Goal: Book appointment/travel/reservation

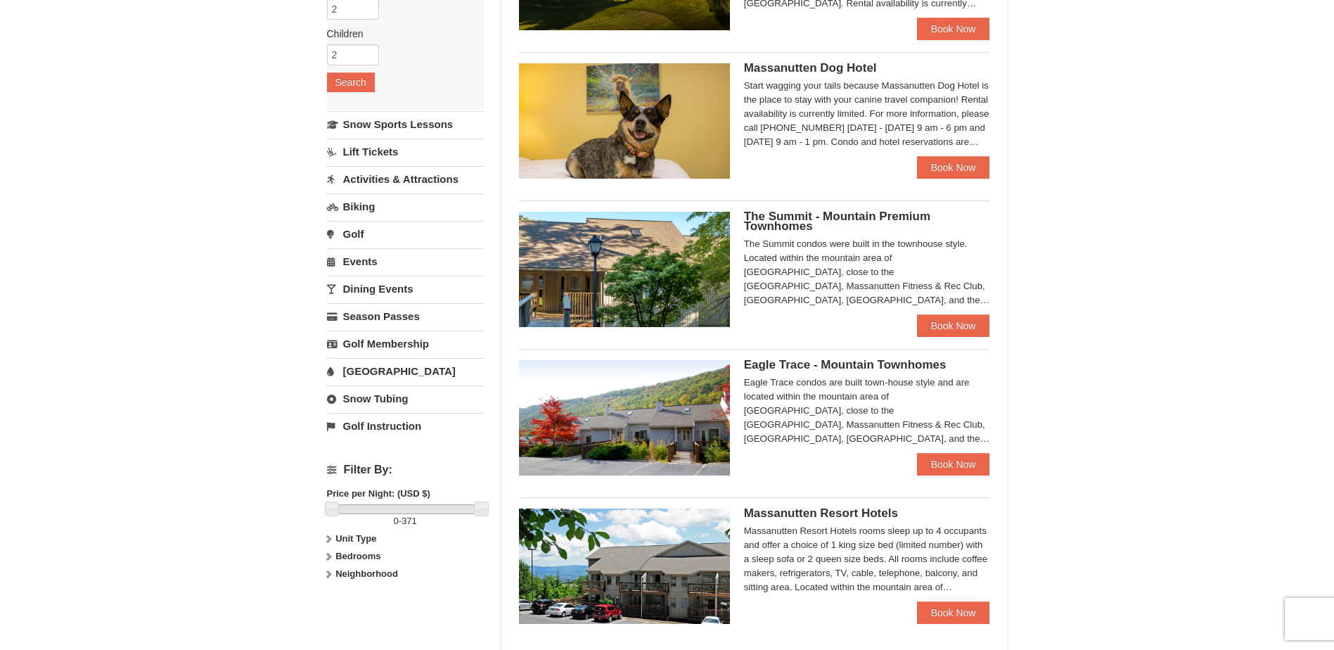
scroll to position [211, 0]
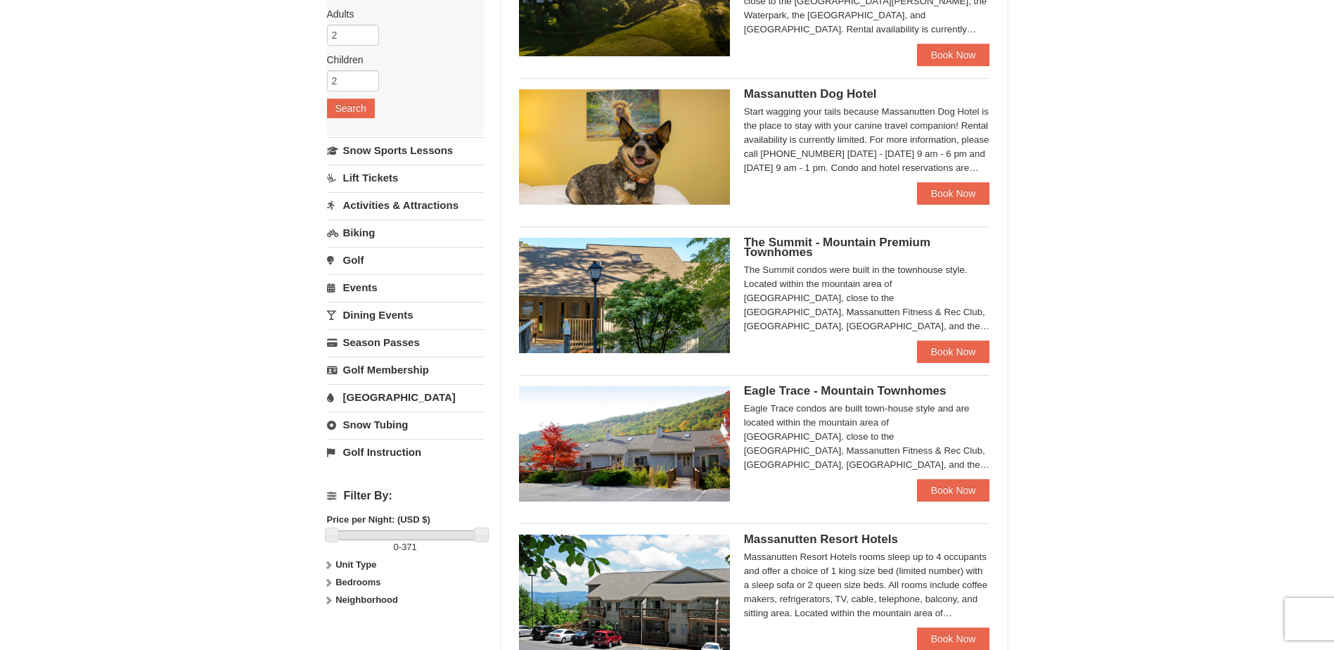
click at [831, 245] on span "The Summit - Mountain Premium Townhomes" at bounding box center [837, 247] width 186 height 23
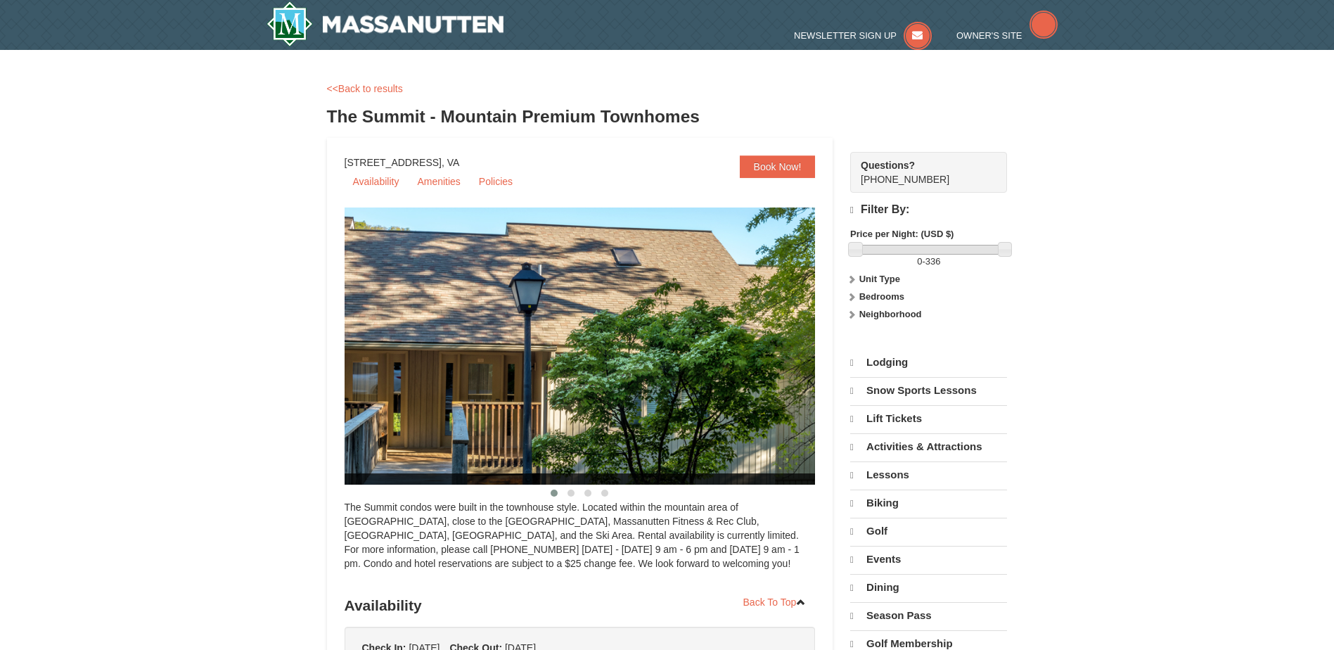
select select "10"
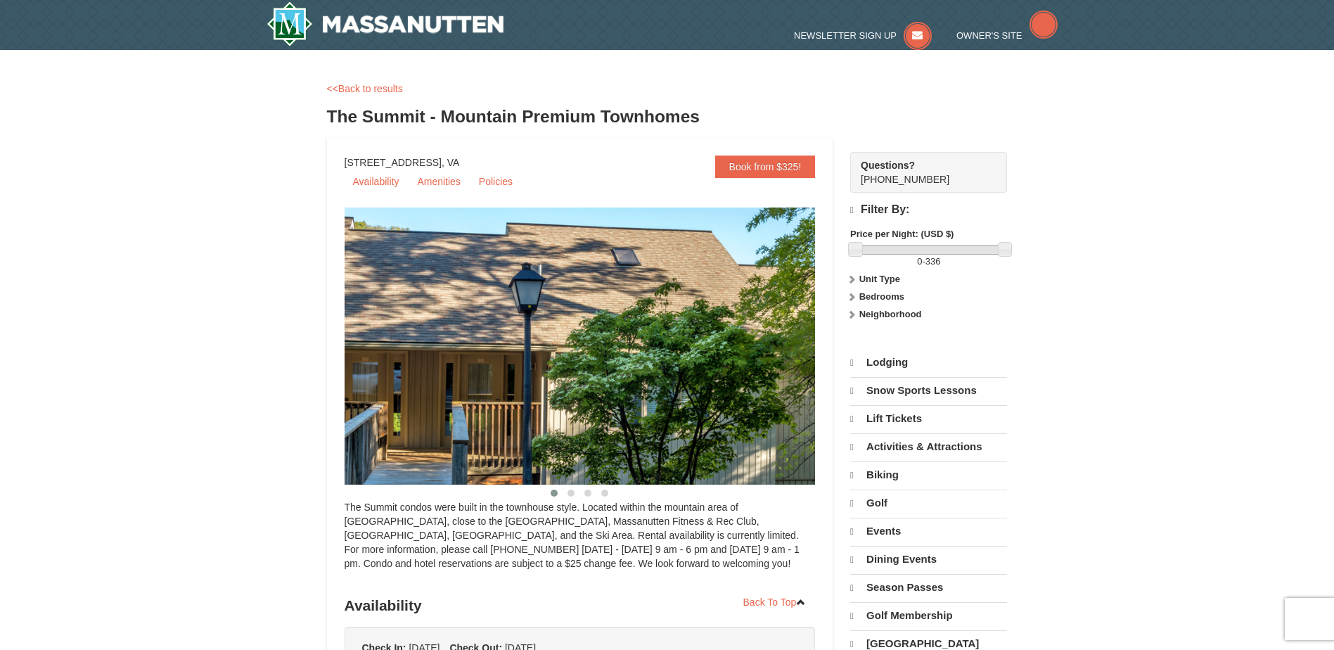
click at [717, 344] on img at bounding box center [598, 345] width 506 height 277
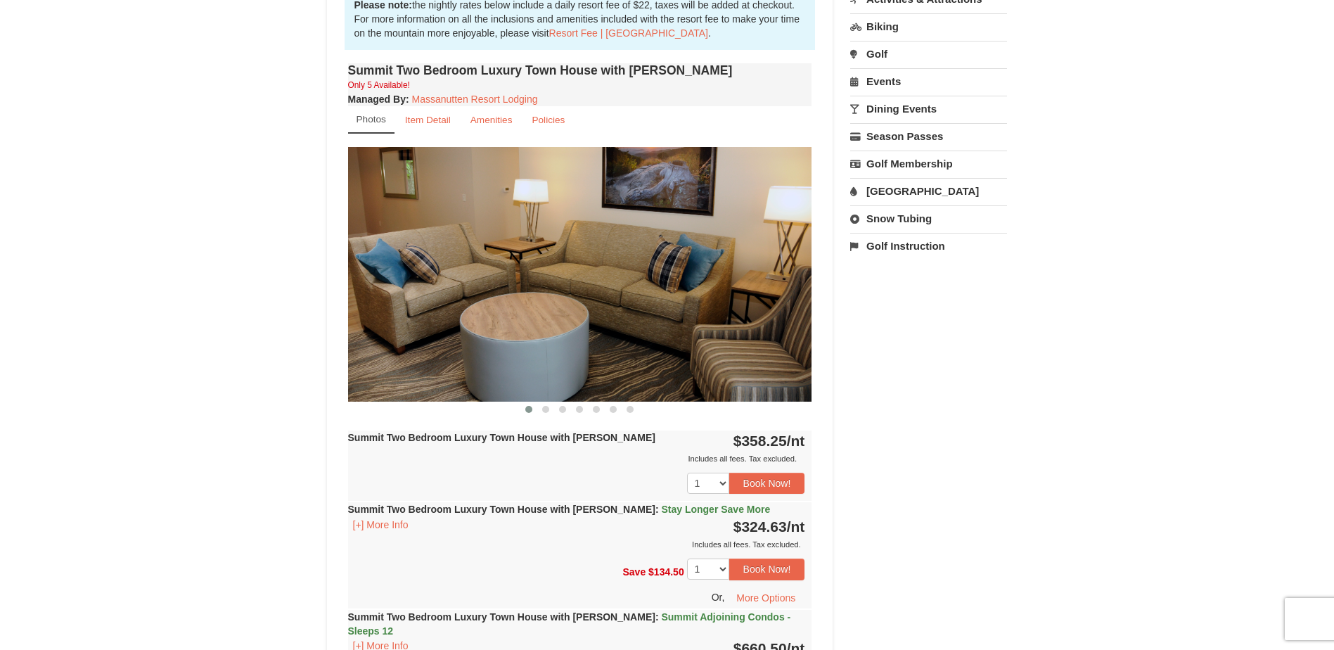
scroll to position [492, 0]
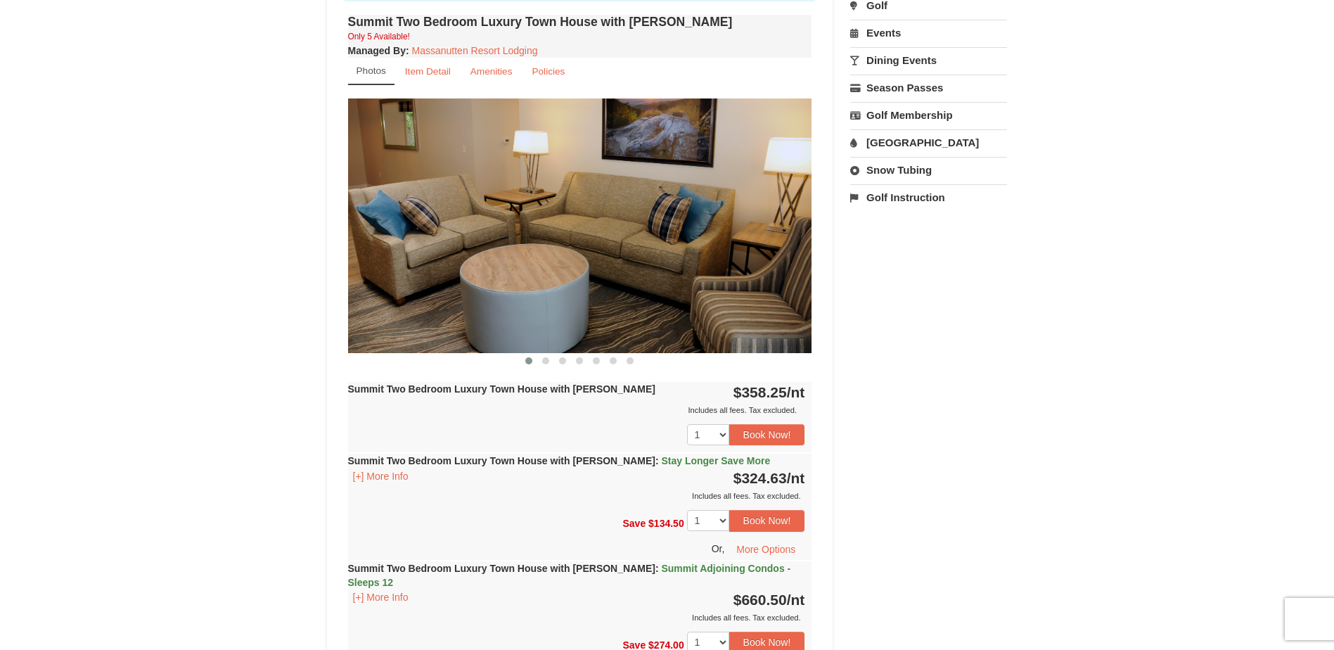
click at [735, 286] on img at bounding box center [580, 225] width 464 height 254
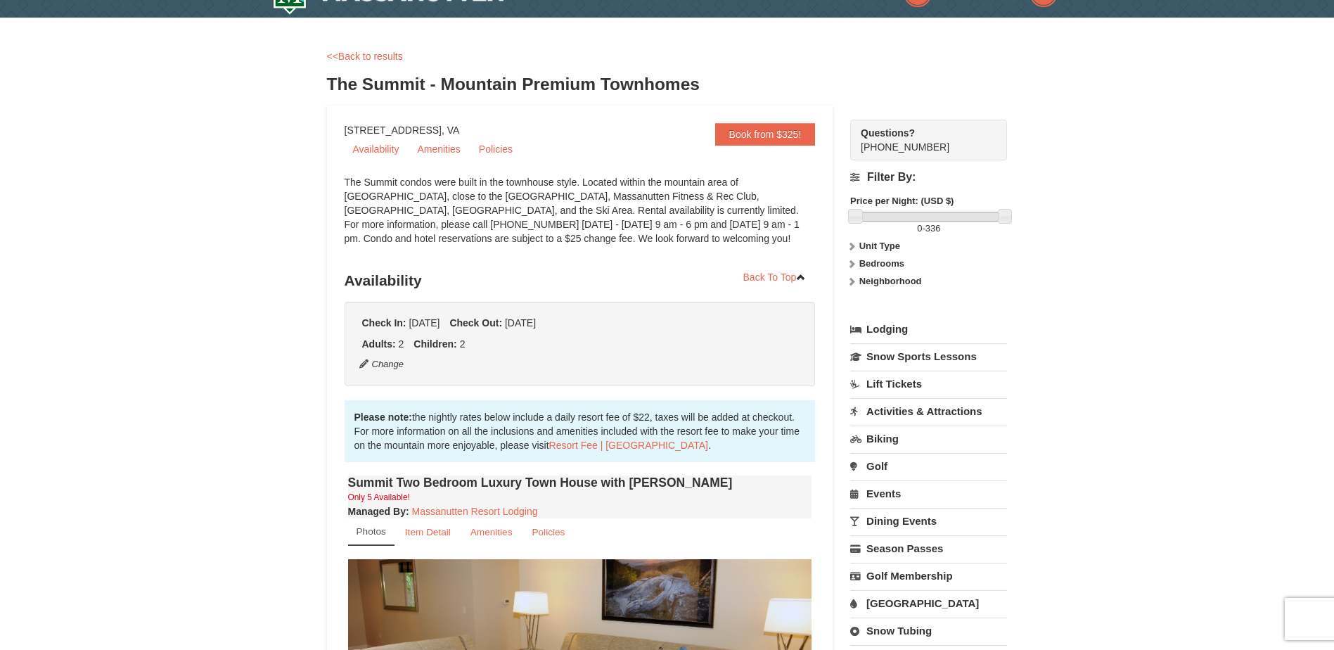
scroll to position [0, 0]
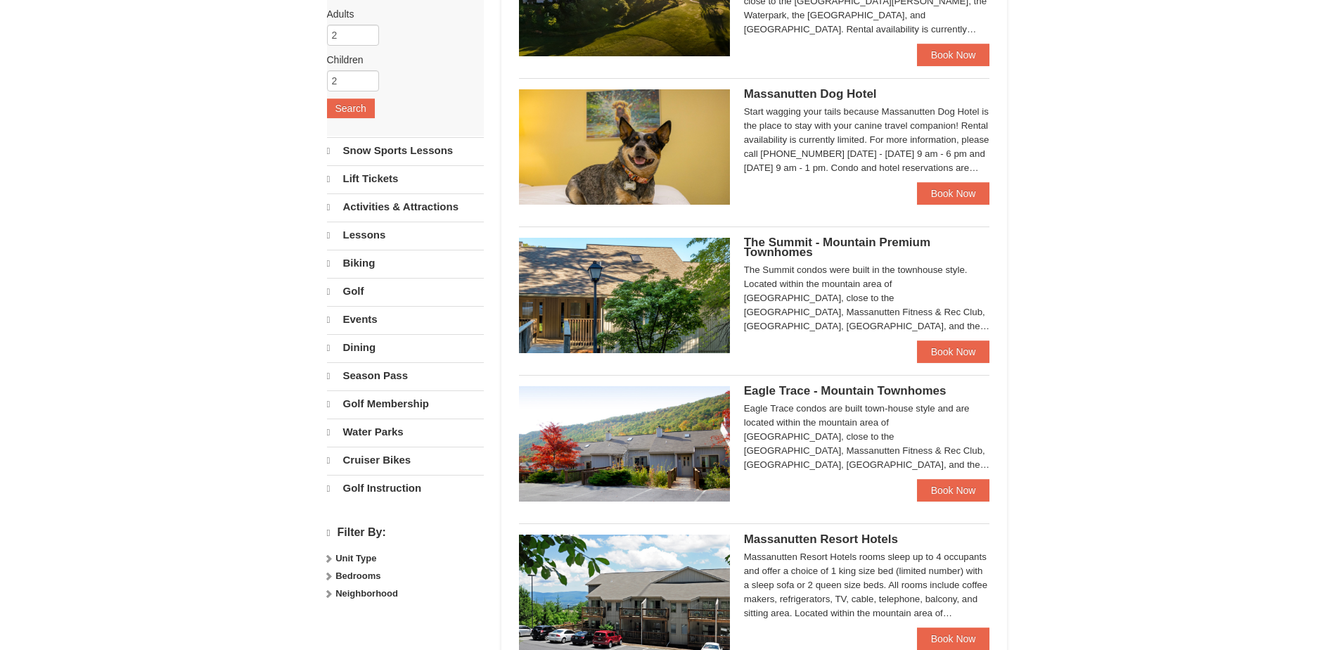
select select "10"
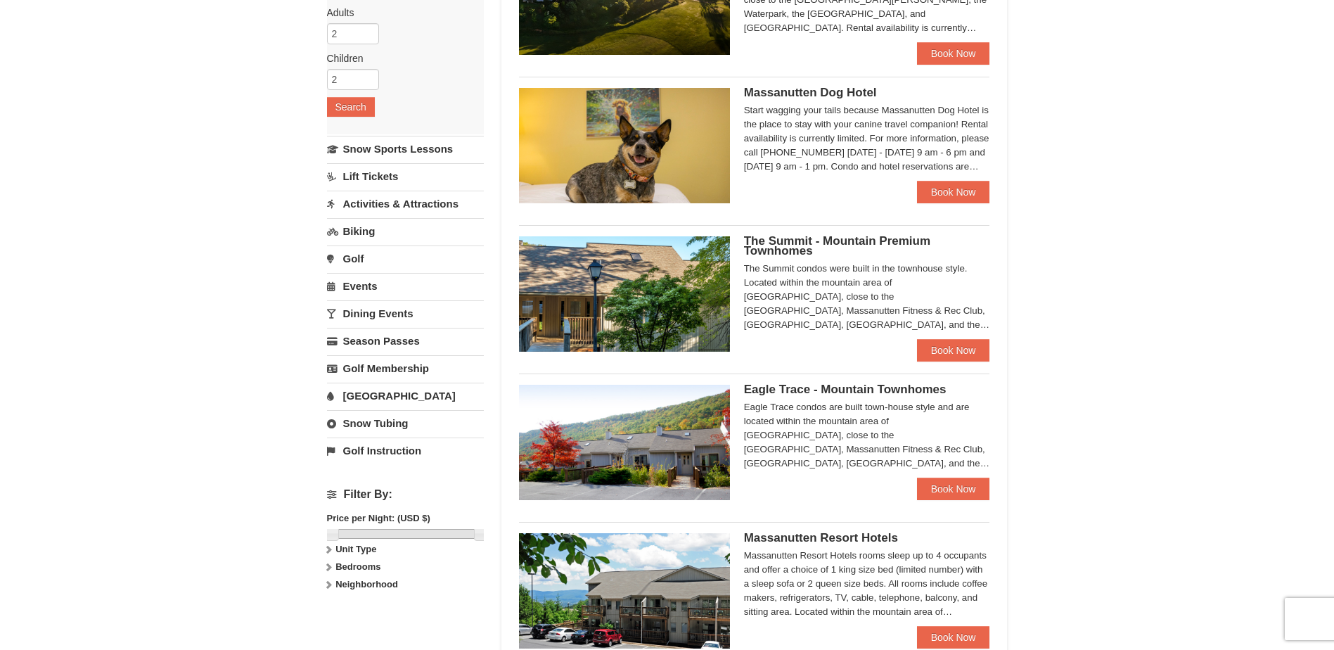
scroll to position [211, 0]
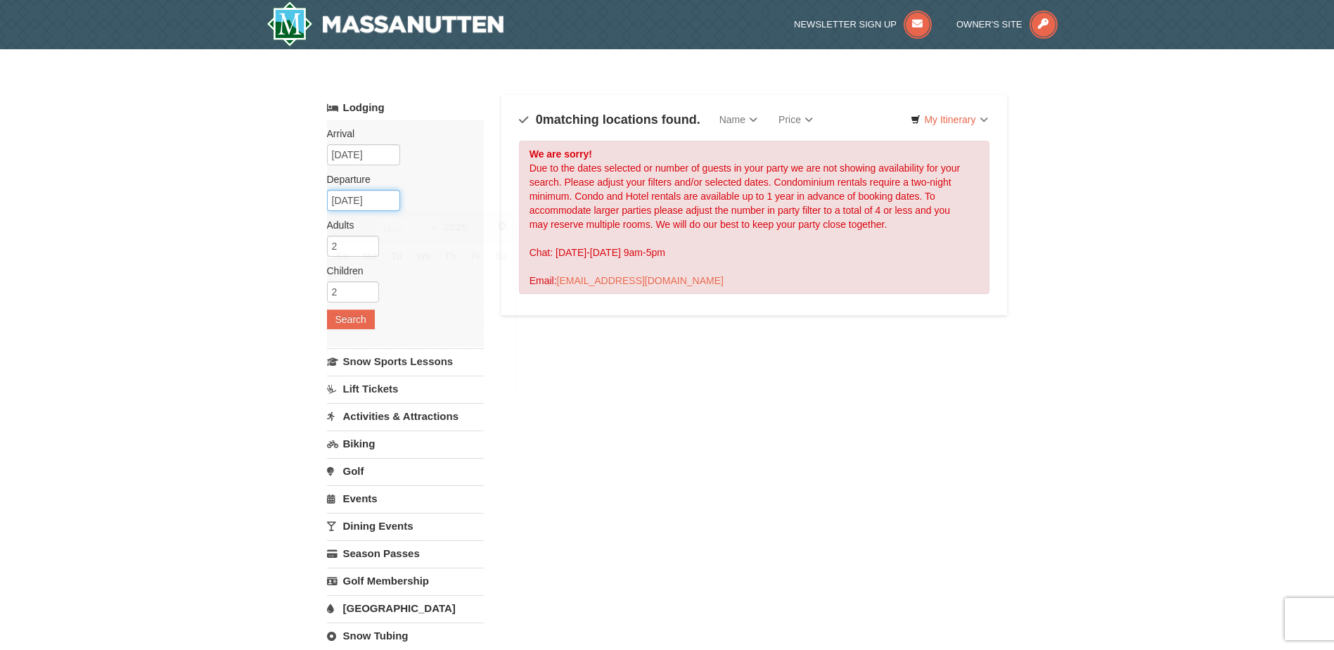
click at [366, 200] on input "11/10/2025" at bounding box center [363, 200] width 73 height 21
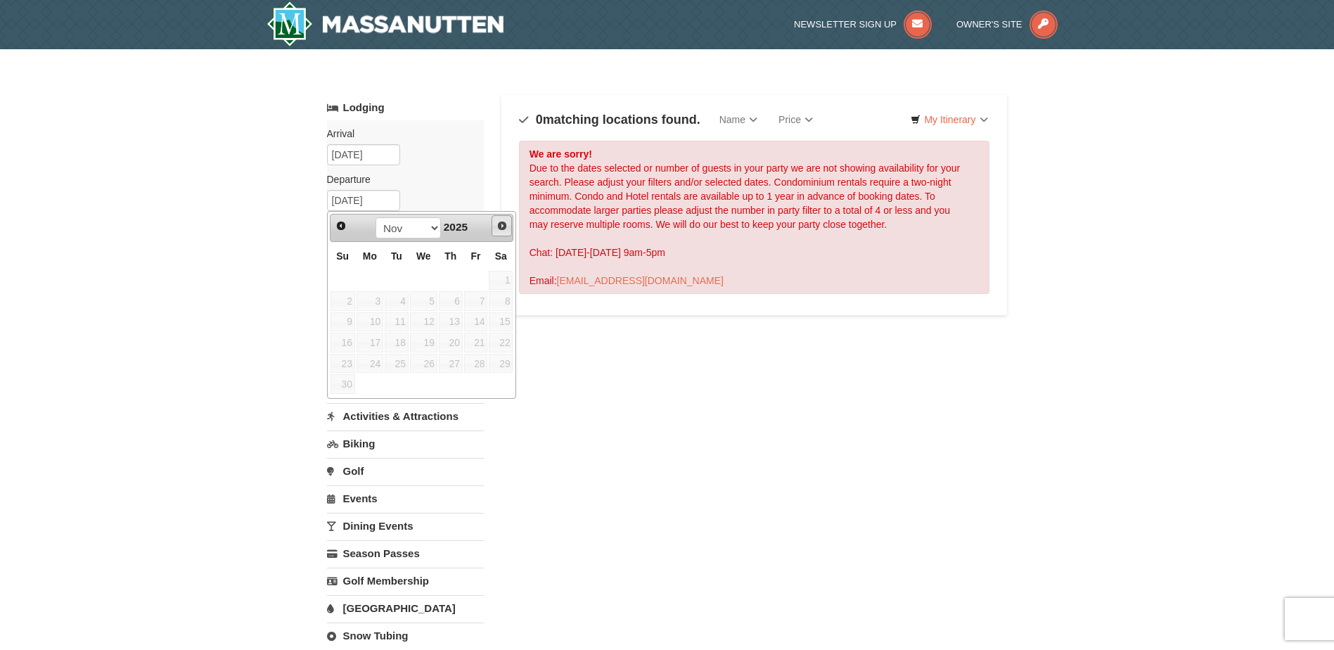
click at [506, 224] on span "Next" at bounding box center [501, 225] width 11 height 11
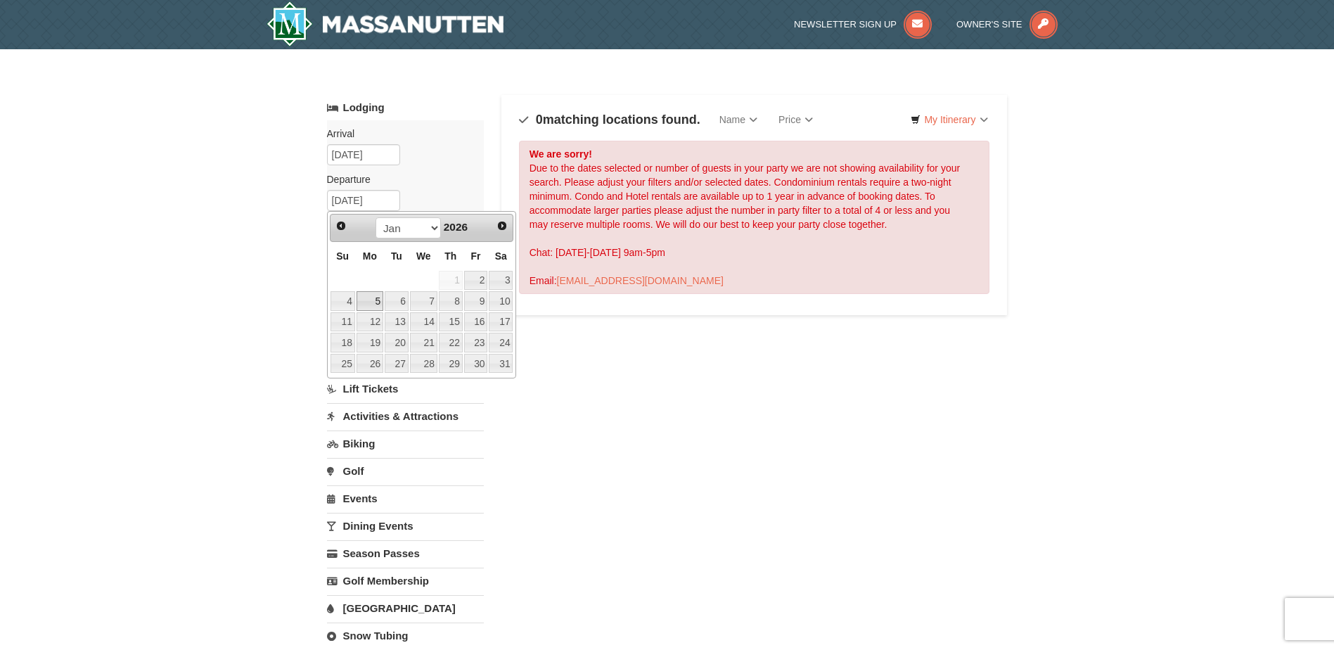
click at [373, 304] on link "5" at bounding box center [369, 301] width 27 height 20
type input "[DATE]"
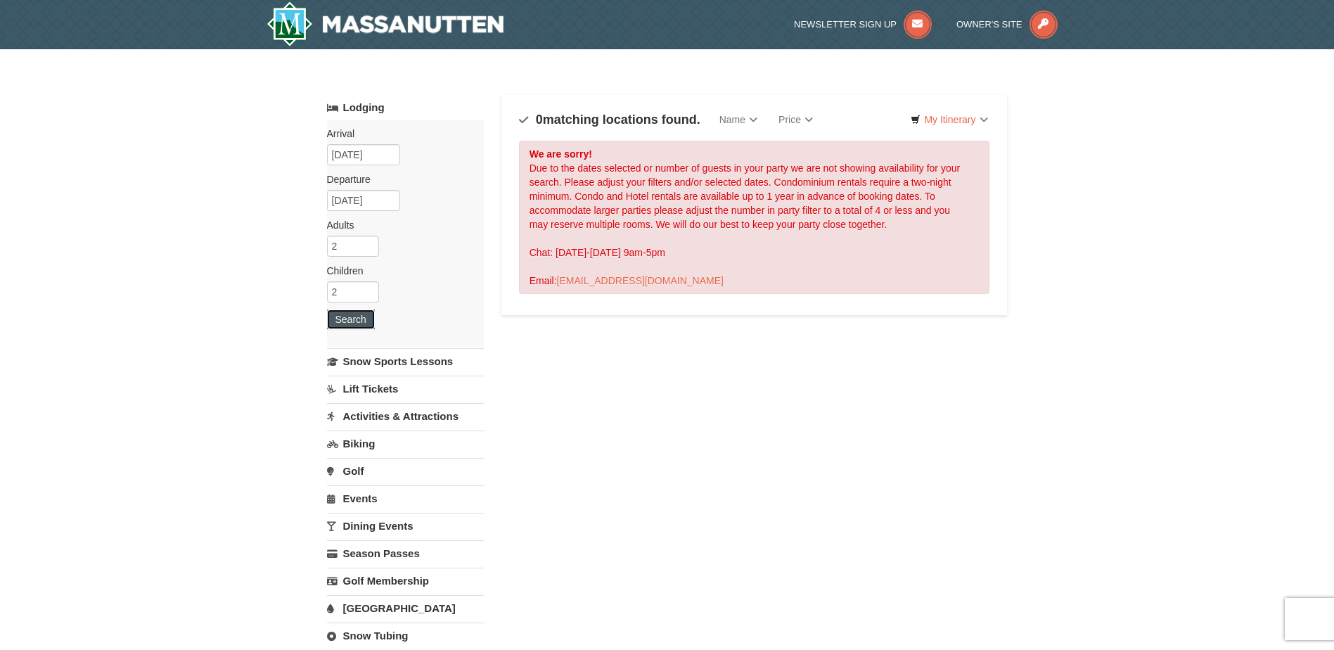
click at [359, 320] on button "Search" at bounding box center [351, 319] width 48 height 20
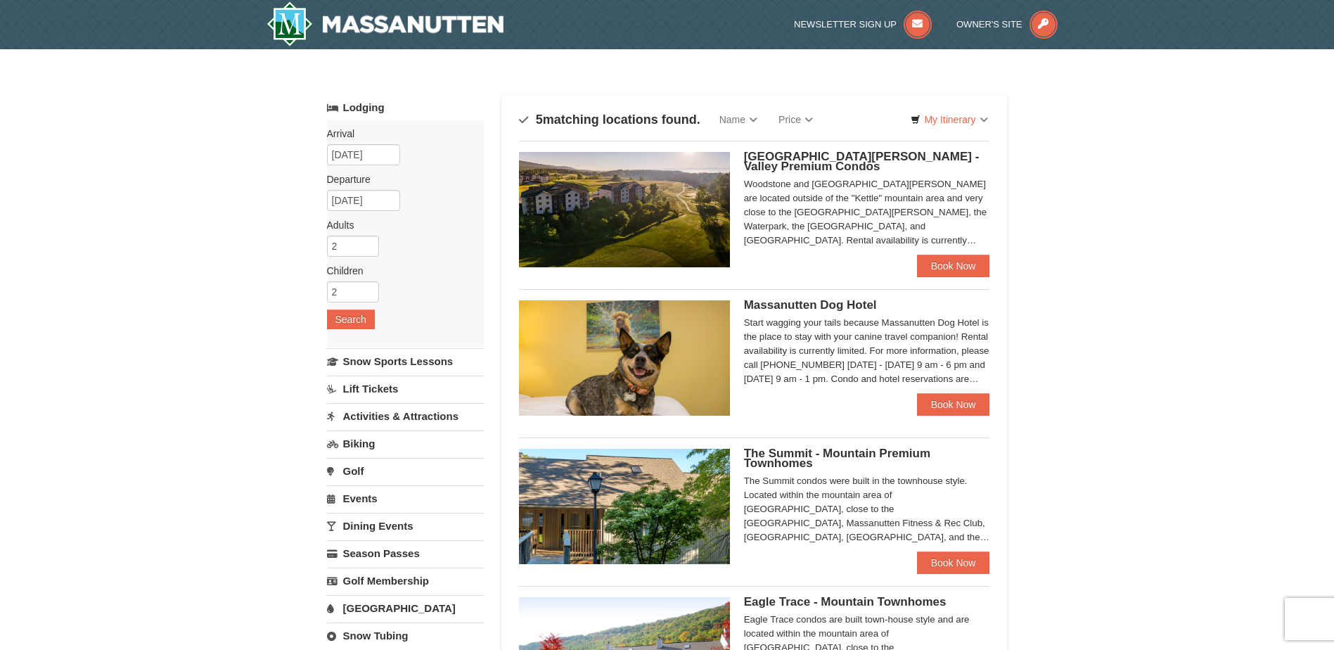
click at [837, 449] on span "The Summit - Mountain Premium Townhomes" at bounding box center [837, 457] width 186 height 23
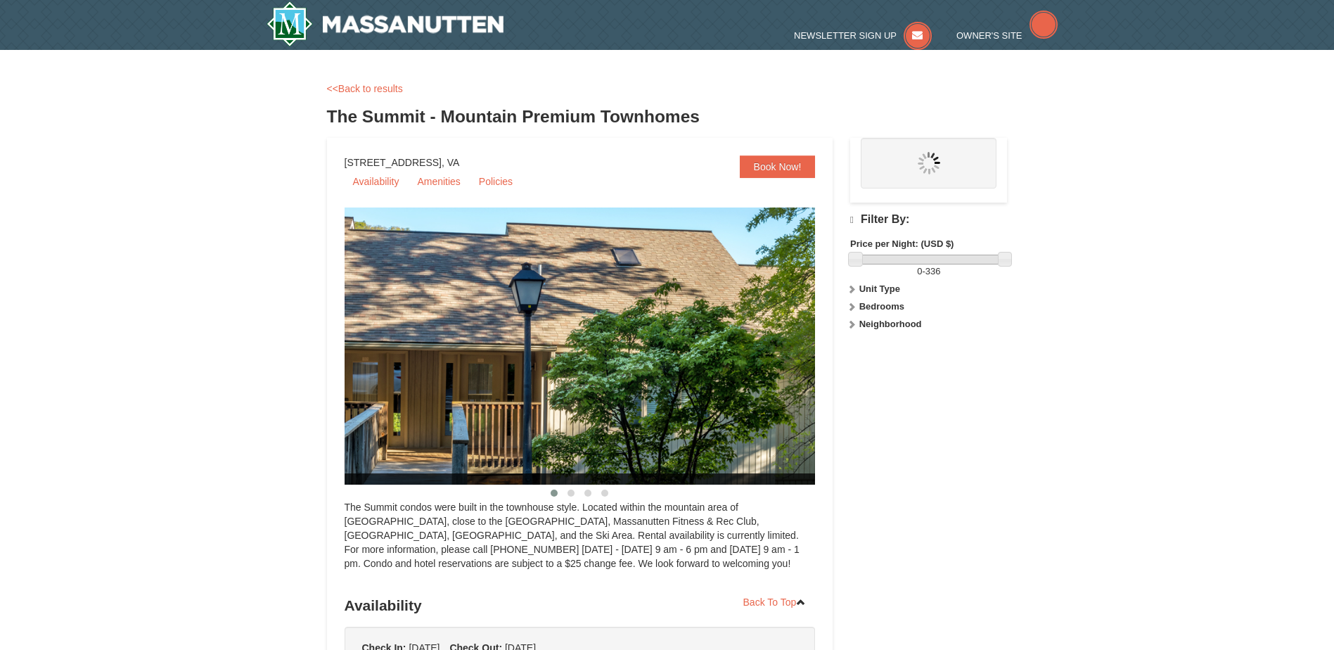
click at [735, 281] on img at bounding box center [598, 345] width 506 height 277
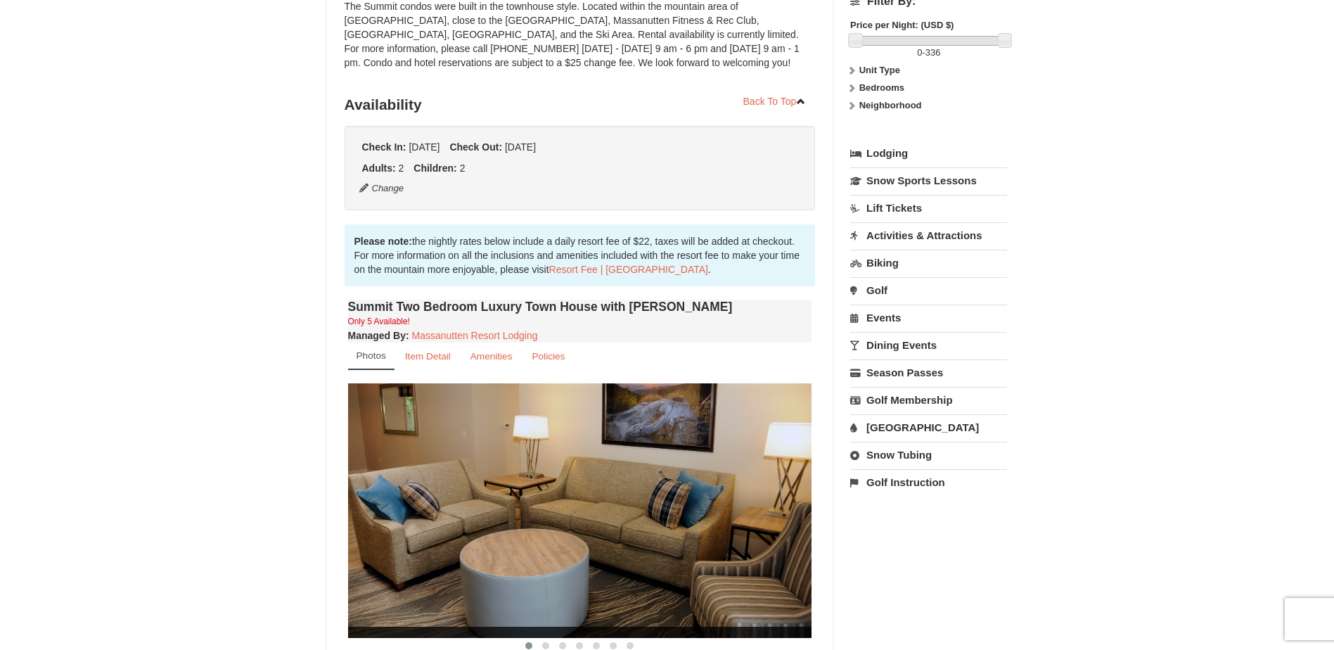
scroll to position [281, 0]
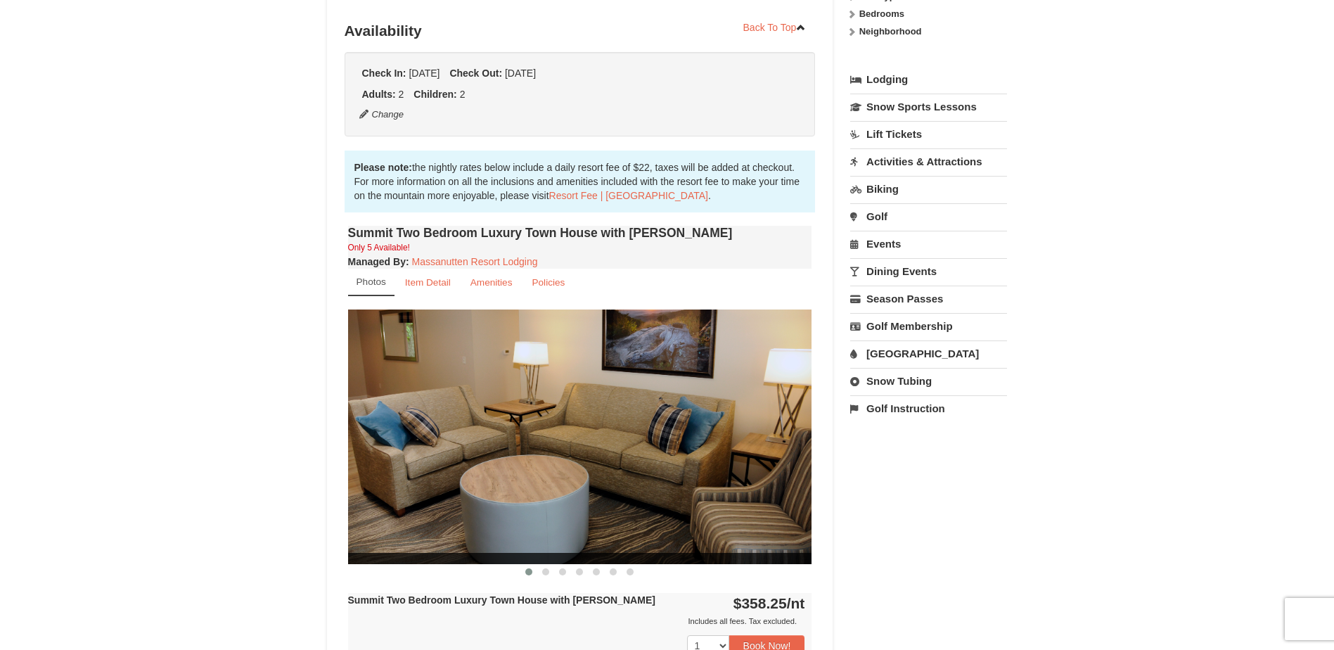
click at [792, 412] on img at bounding box center [580, 436] width 464 height 254
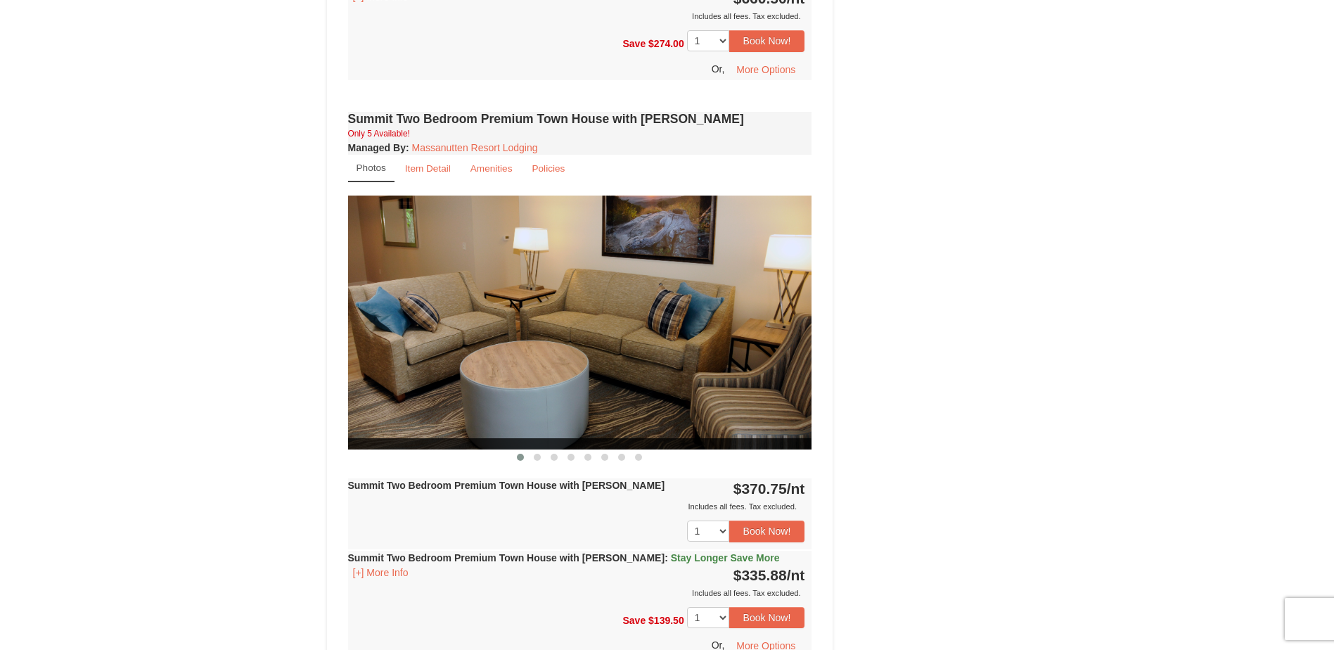
scroll to position [1789, 0]
click at [425, 164] on small "Item Detail" at bounding box center [428, 169] width 46 height 11
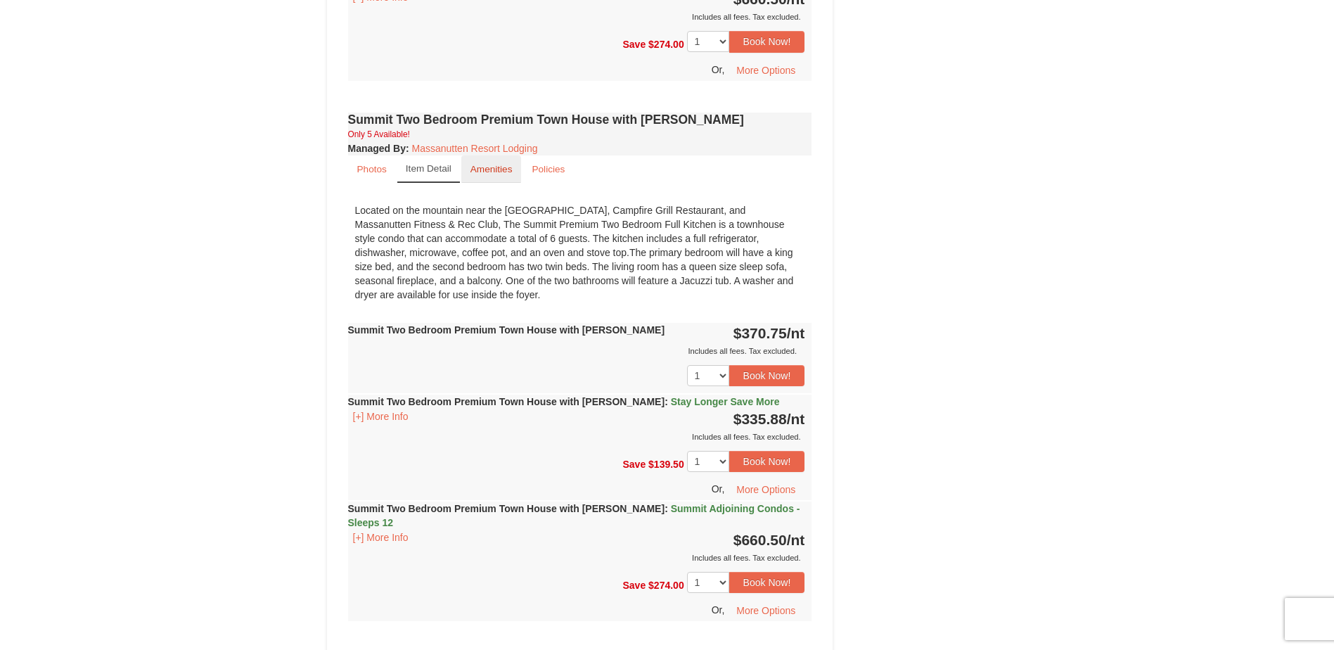
click at [487, 164] on small "Amenities" at bounding box center [491, 169] width 42 height 11
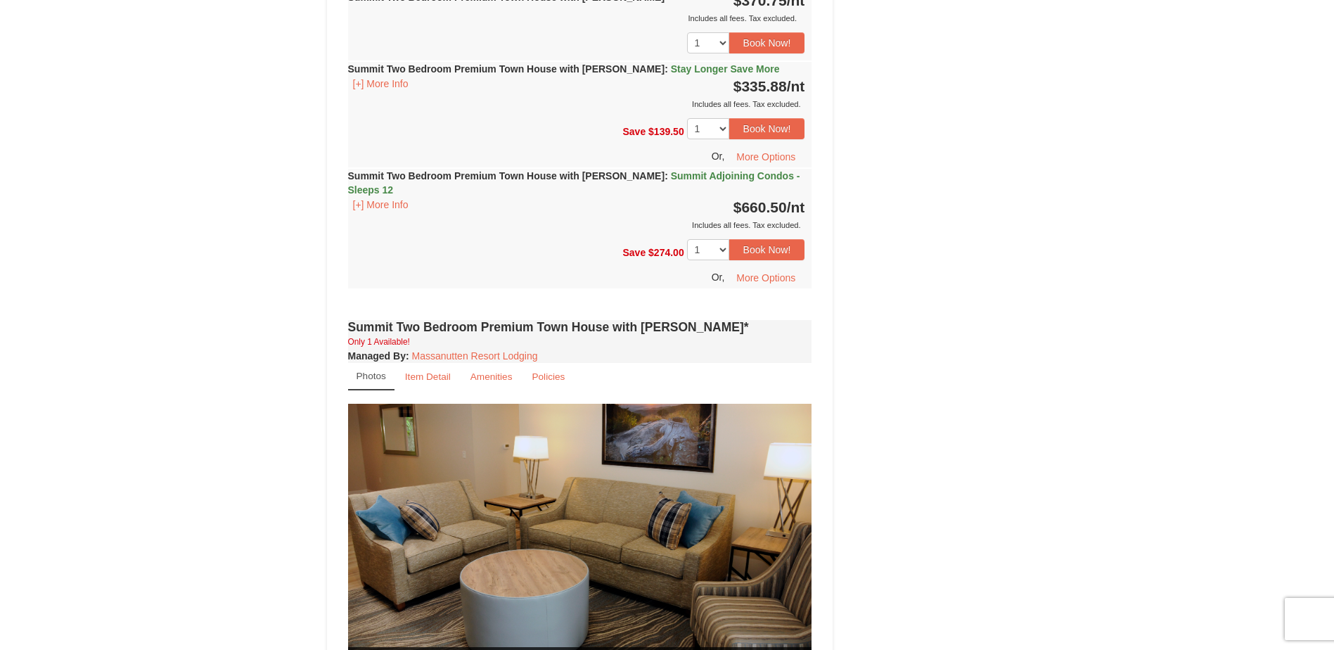
scroll to position [2211, 0]
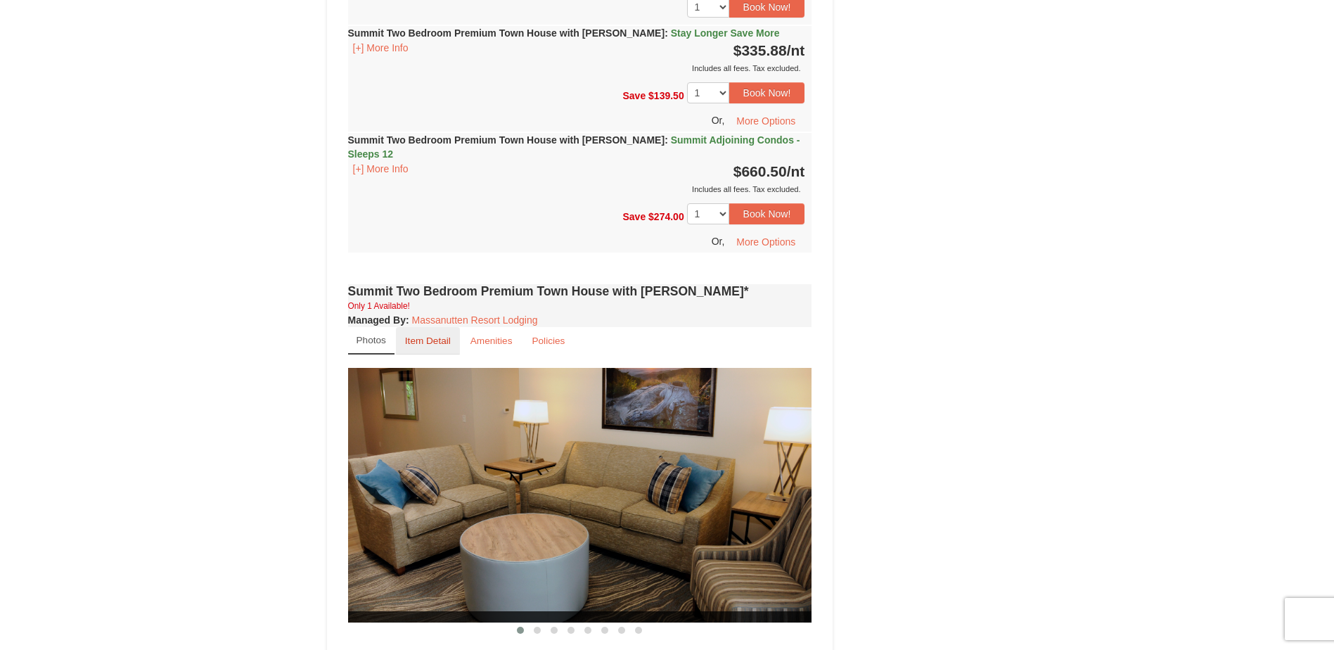
click at [420, 327] on link "Item Detail" at bounding box center [428, 340] width 64 height 27
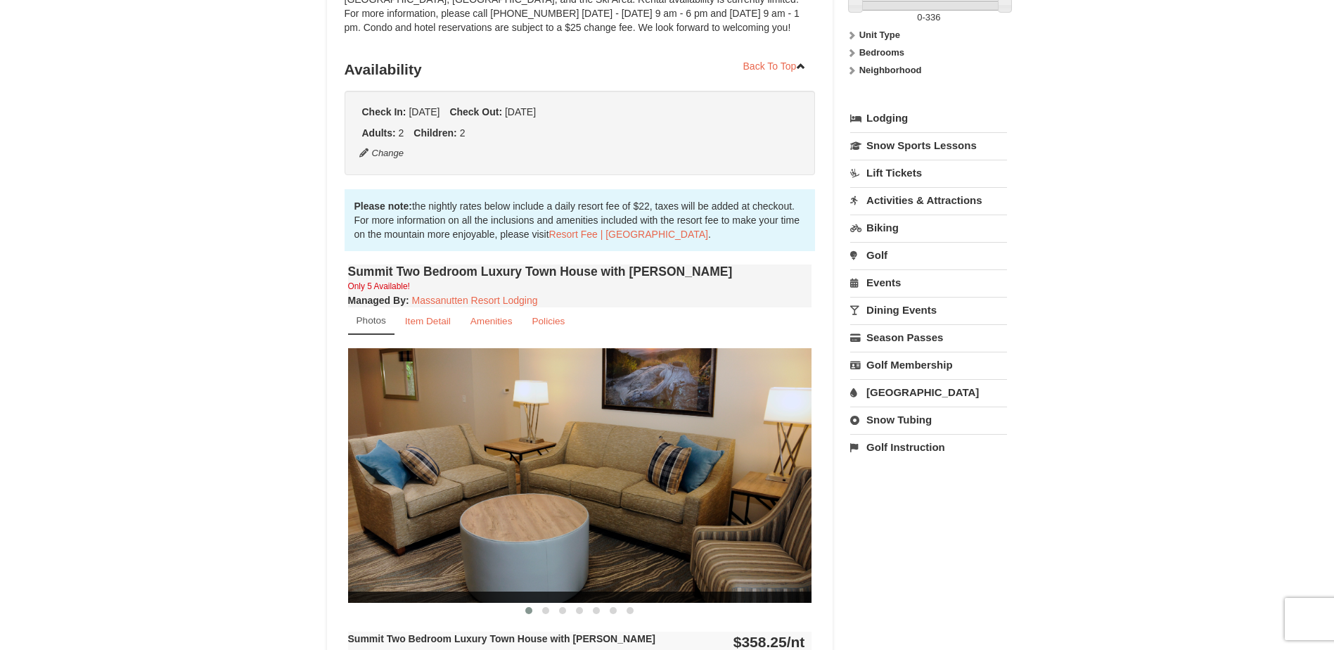
scroll to position [0, 0]
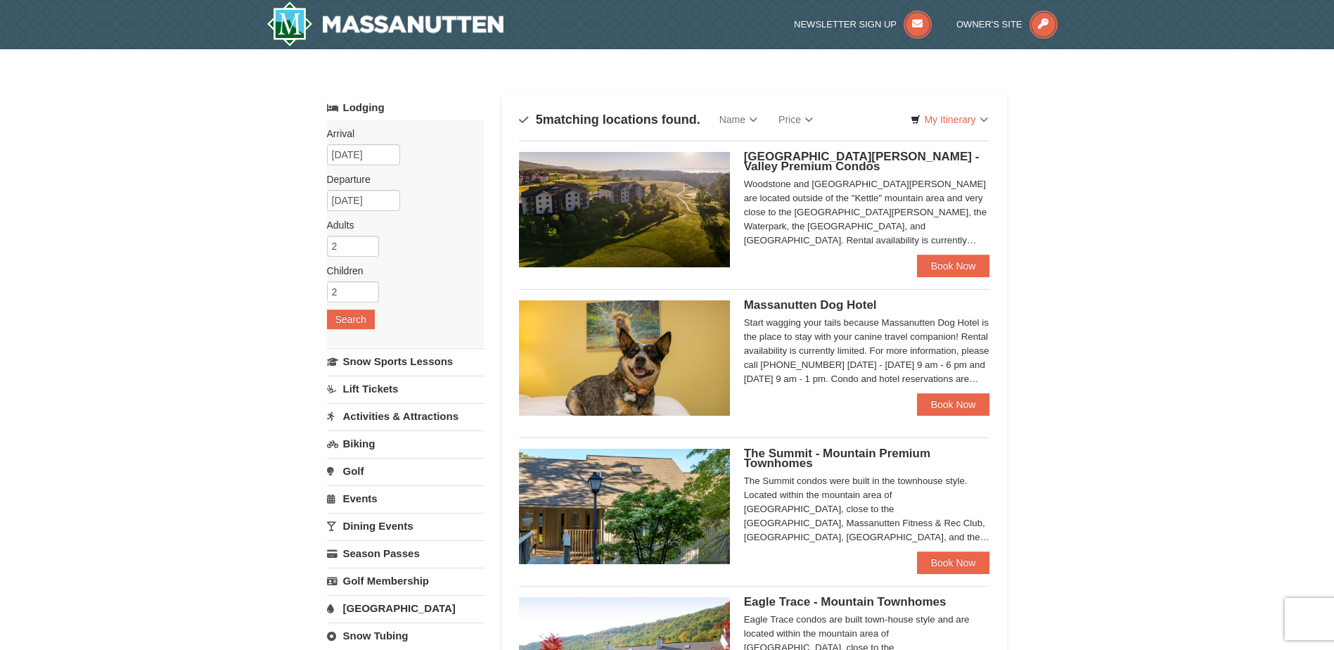
click at [780, 154] on span "[GEOGRAPHIC_DATA][PERSON_NAME] - Valley Premium Condos" at bounding box center [862, 161] width 236 height 23
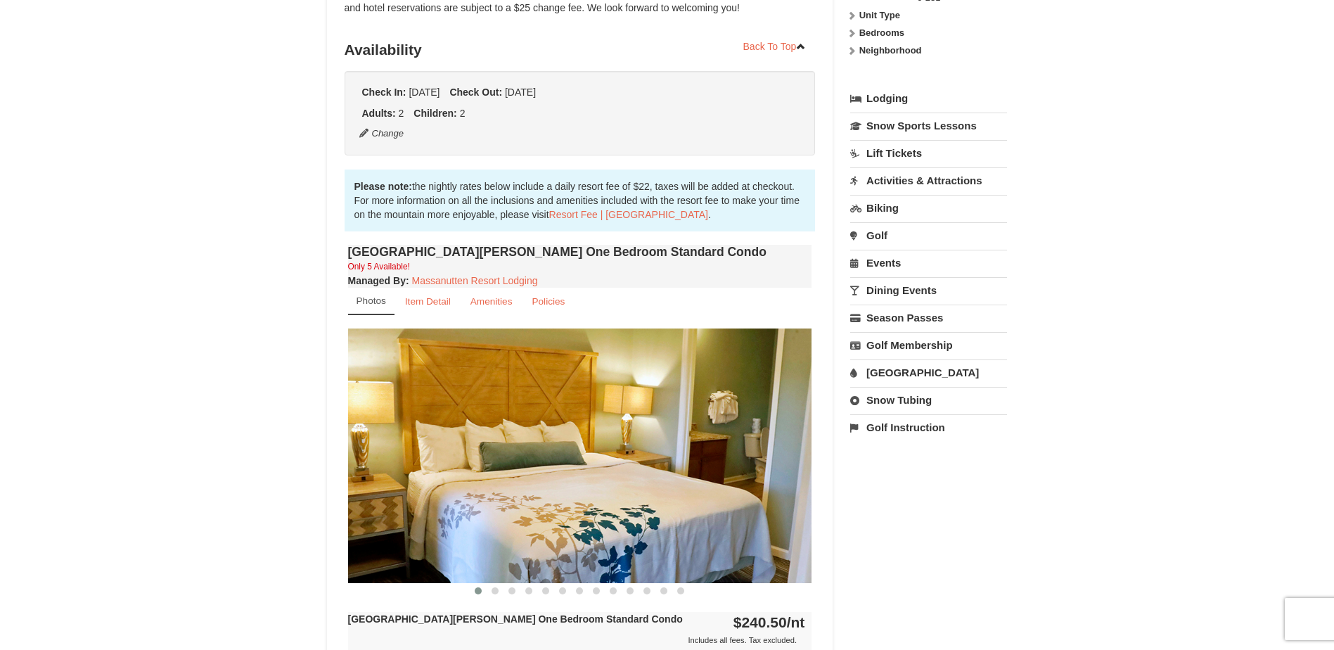
scroll to position [352, 0]
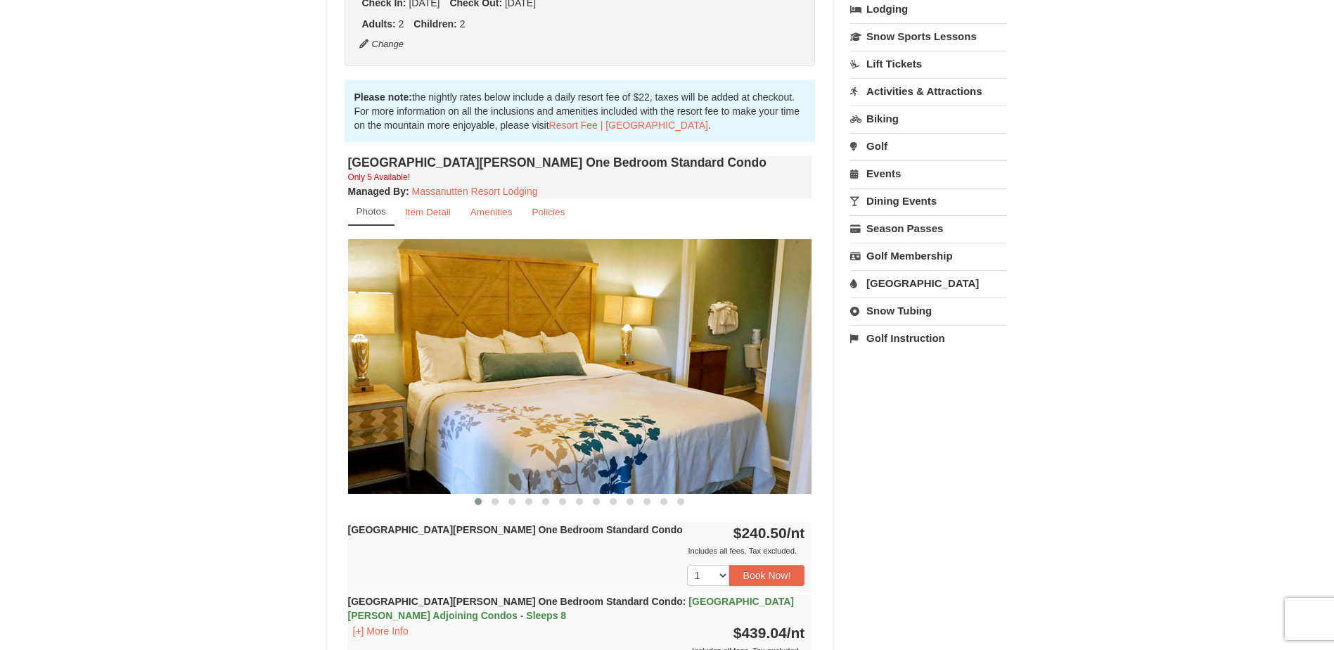
click at [700, 401] on img at bounding box center [580, 366] width 464 height 254
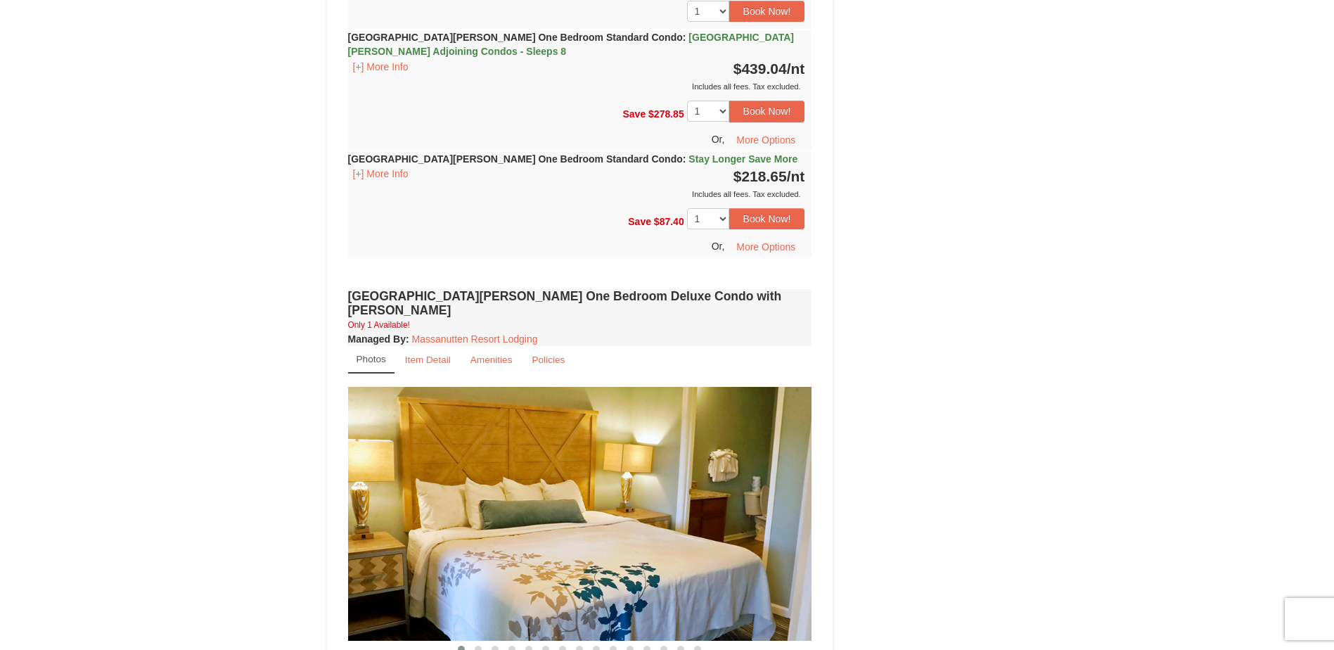
scroll to position [1125, 0]
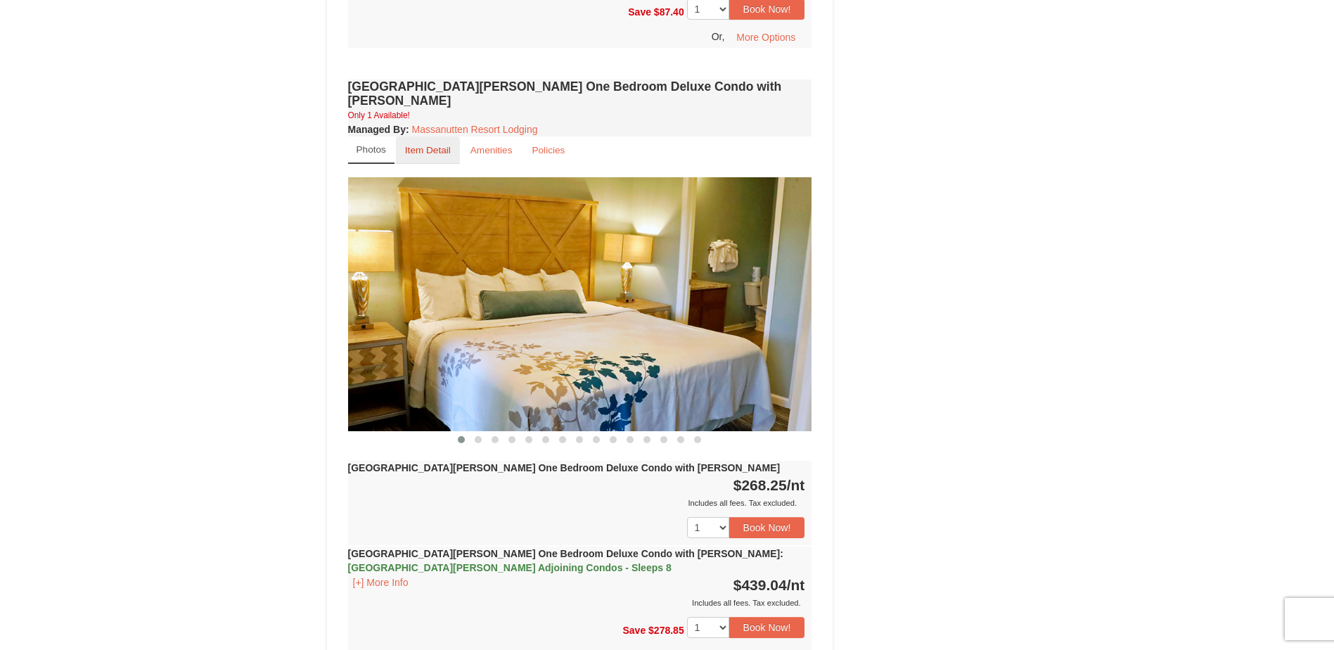
click at [423, 145] on small "Item Detail" at bounding box center [428, 150] width 46 height 11
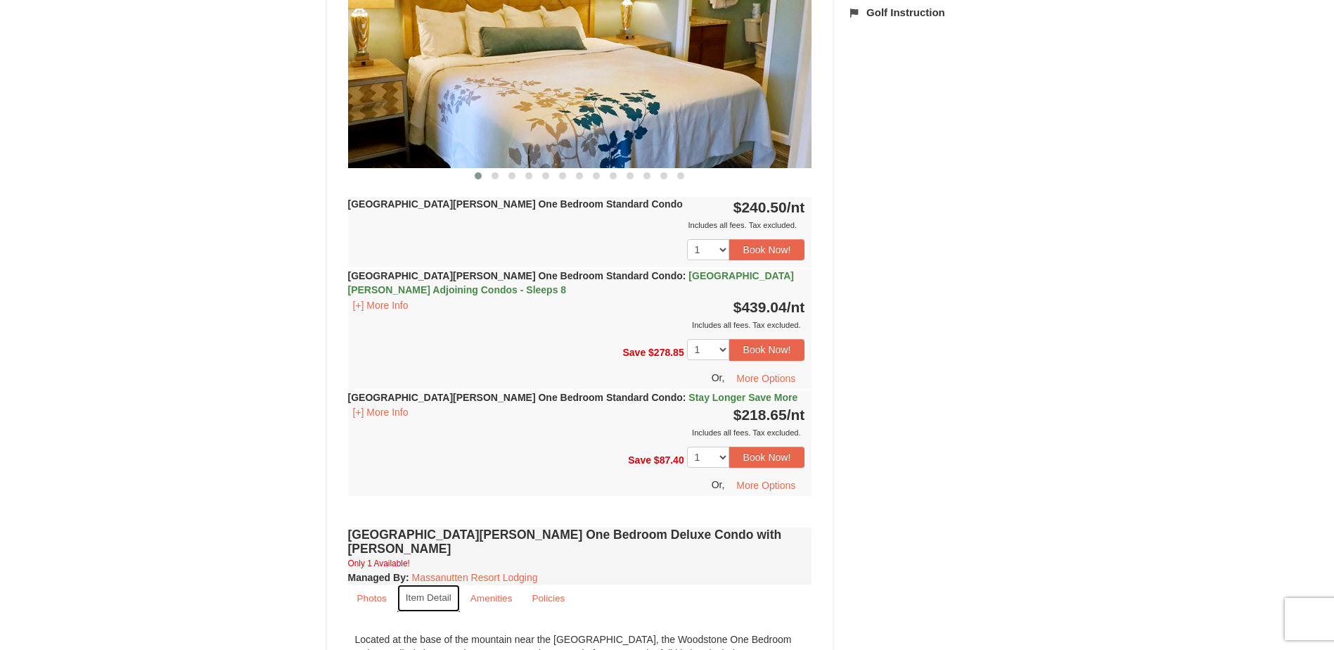
scroll to position [407, 0]
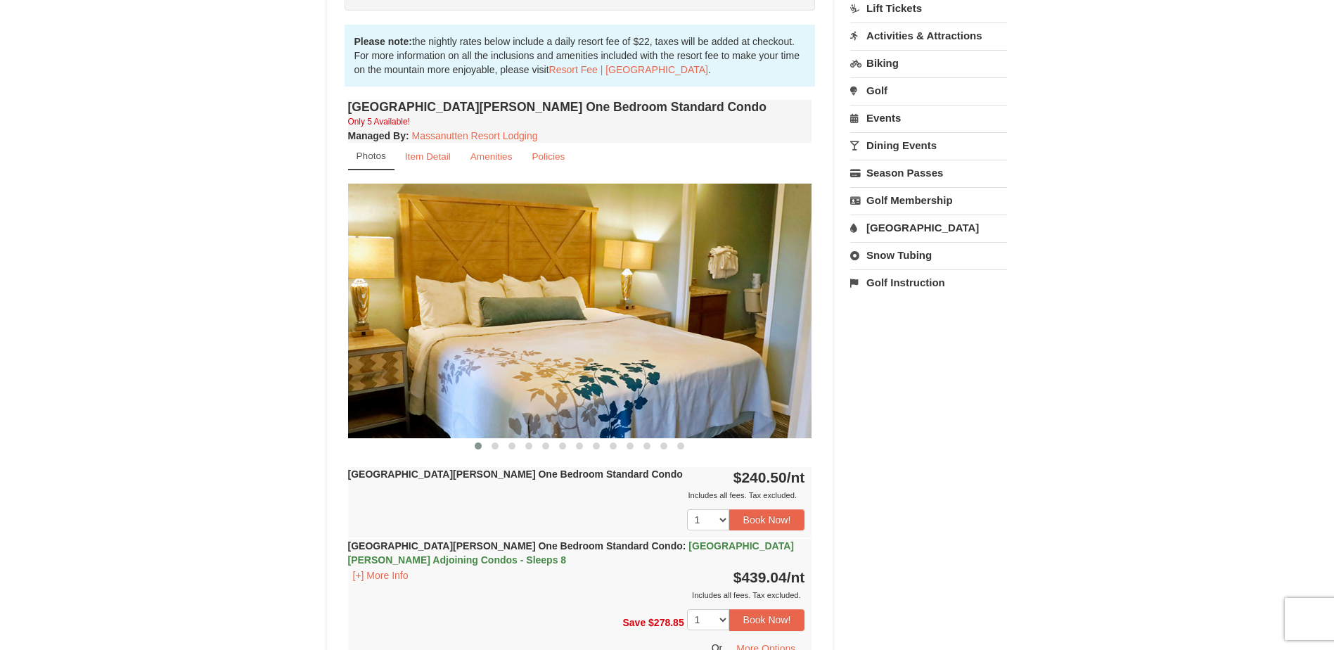
click at [676, 401] on img at bounding box center [580, 310] width 464 height 254
click at [488, 446] on button at bounding box center [495, 446] width 17 height 14
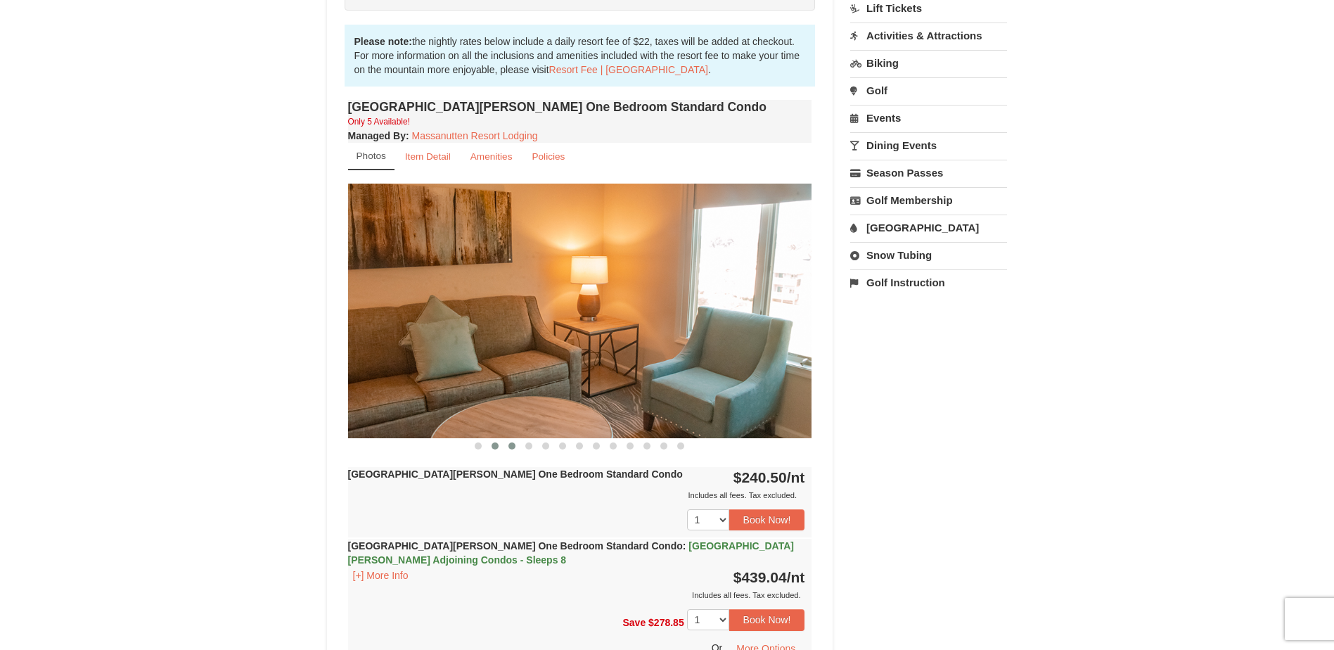
click at [504, 446] on button at bounding box center [511, 446] width 17 height 14
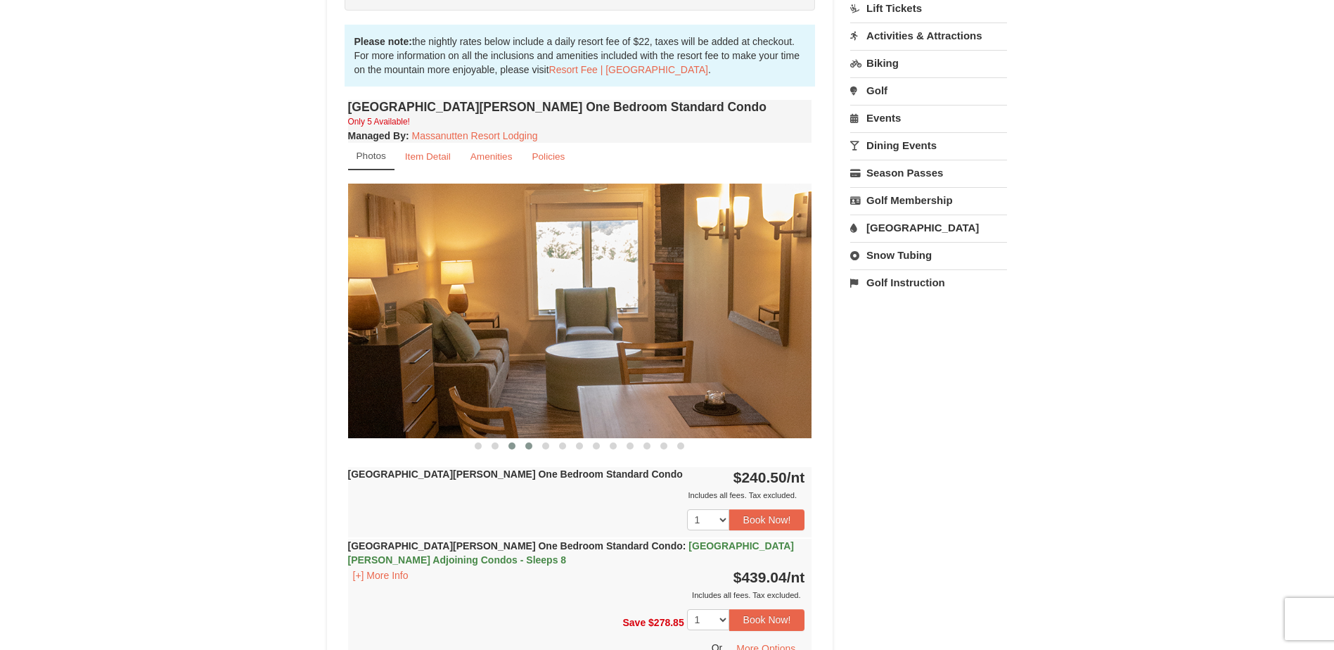
click at [536, 449] on button at bounding box center [528, 446] width 17 height 14
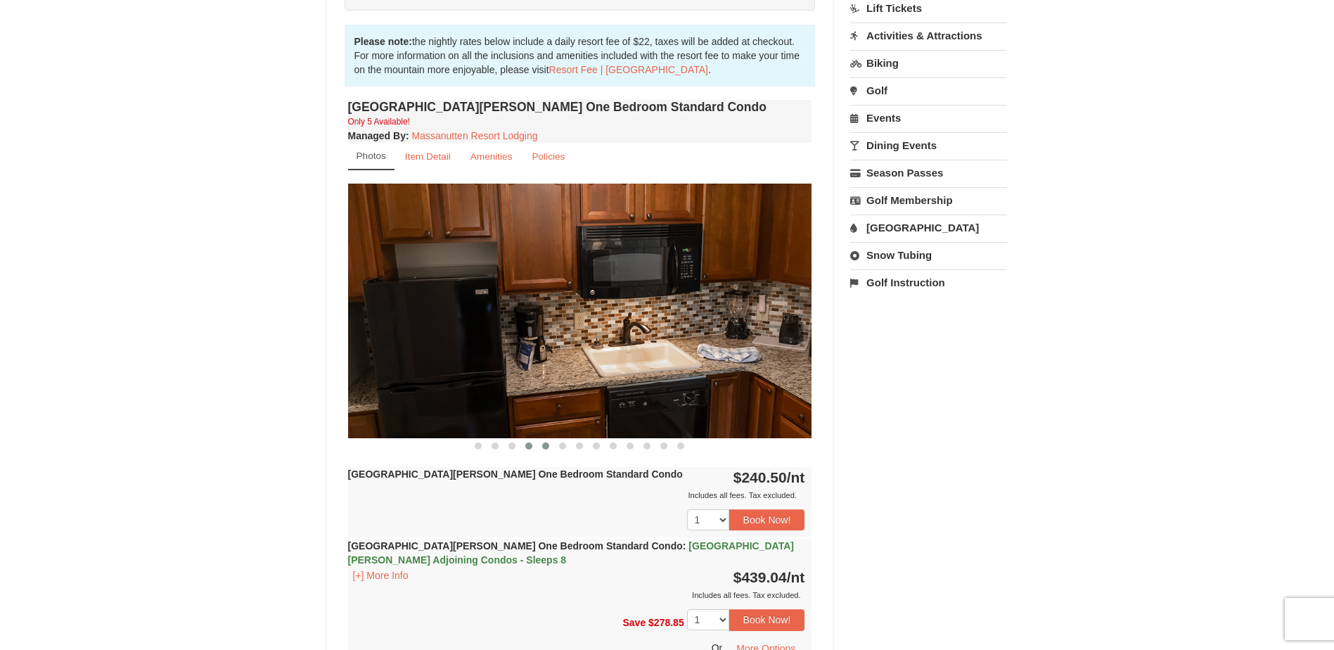
click at [545, 451] on button at bounding box center [545, 446] width 17 height 14
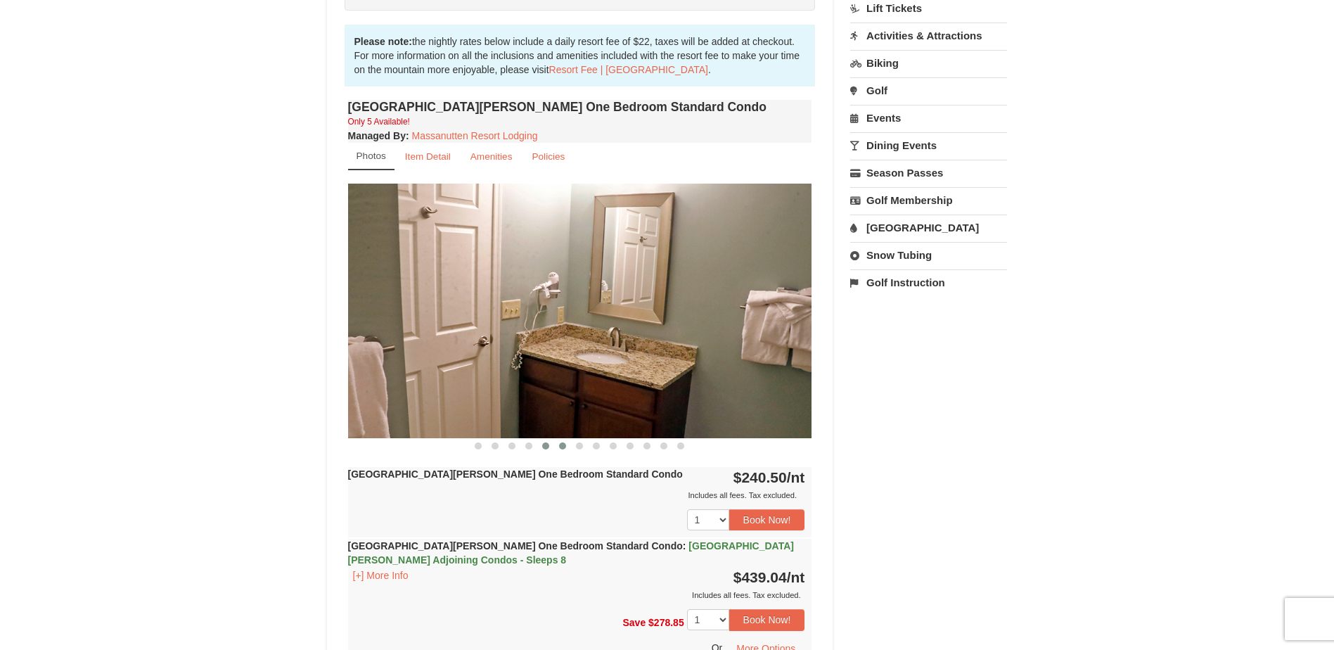
click at [565, 447] on span at bounding box center [562, 445] width 7 height 7
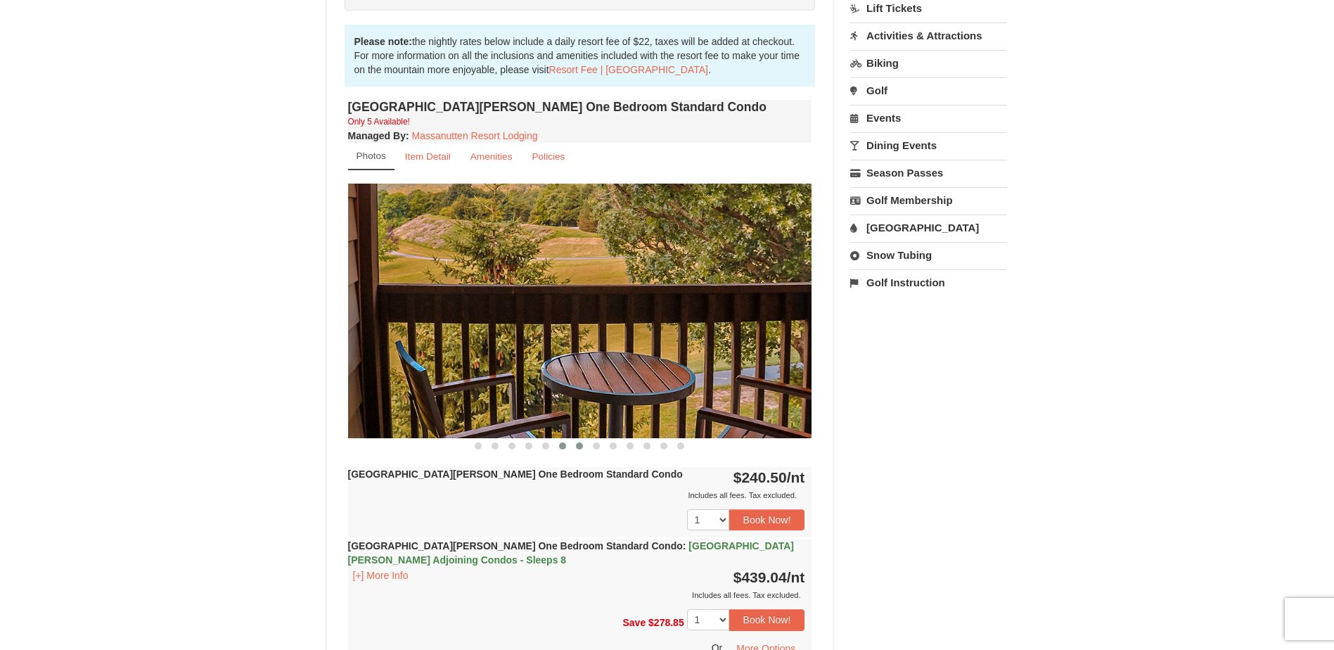
click at [583, 443] on button at bounding box center [579, 446] width 17 height 14
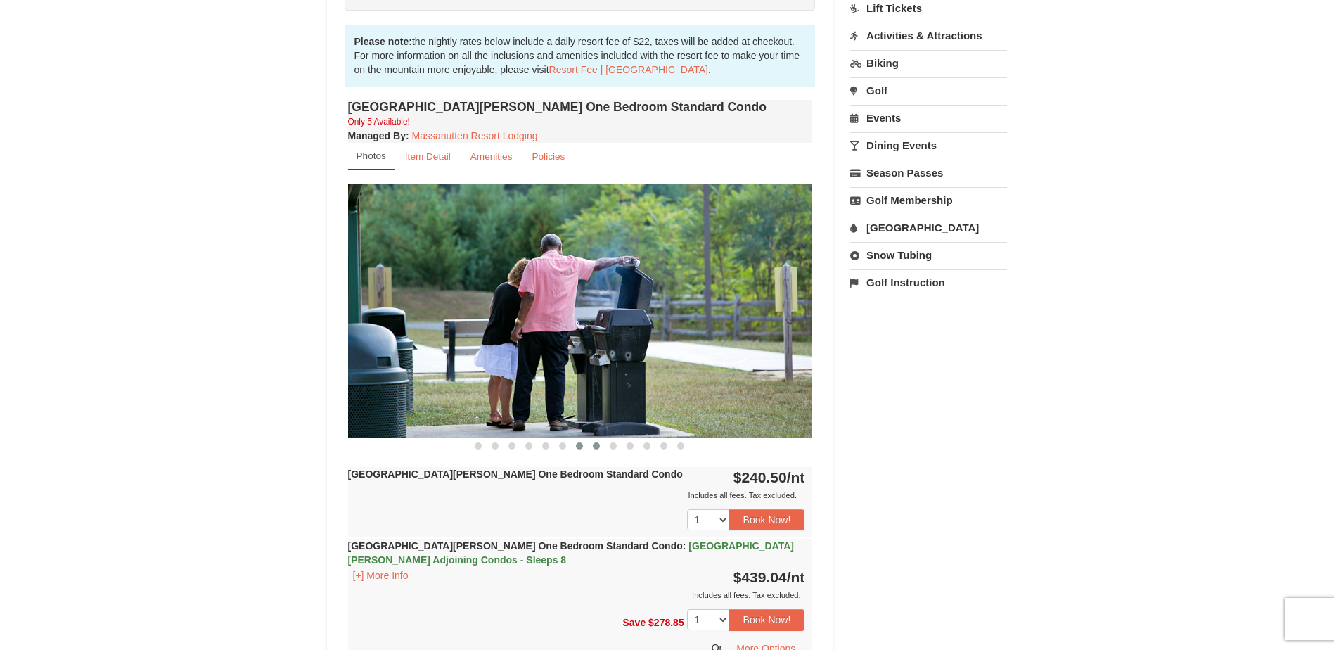
click at [593, 446] on span at bounding box center [596, 445] width 7 height 7
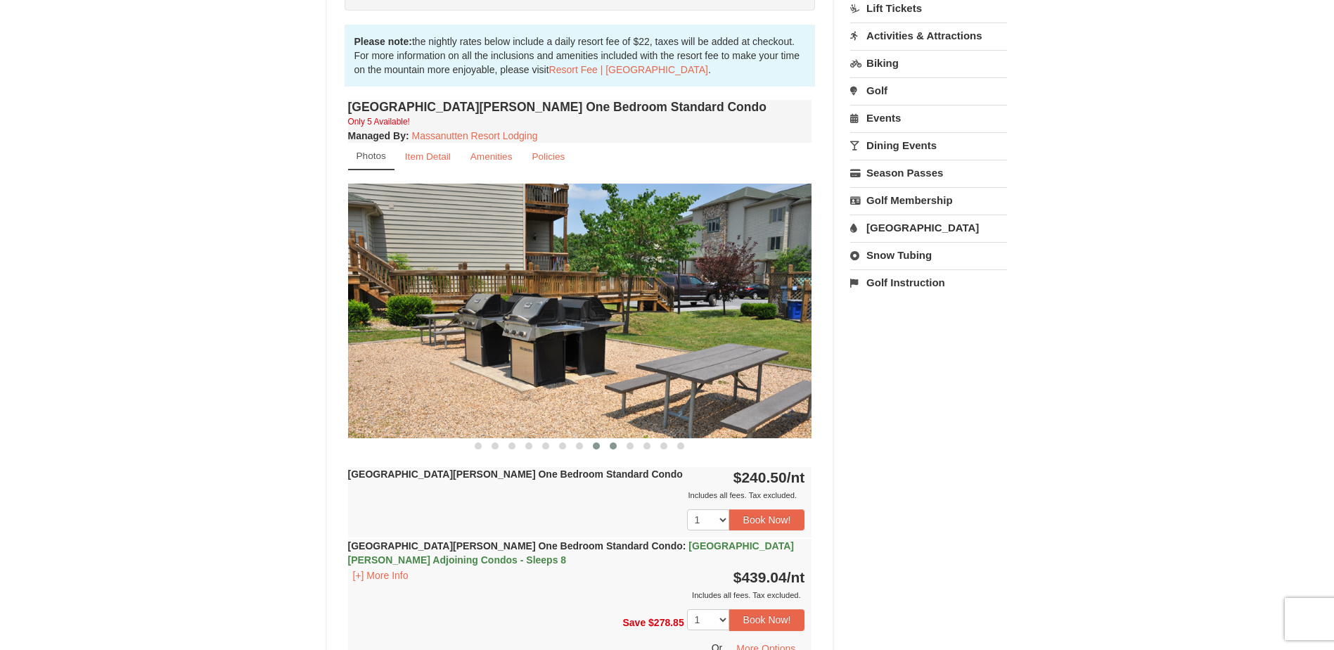
click at [615, 446] on span at bounding box center [613, 445] width 7 height 7
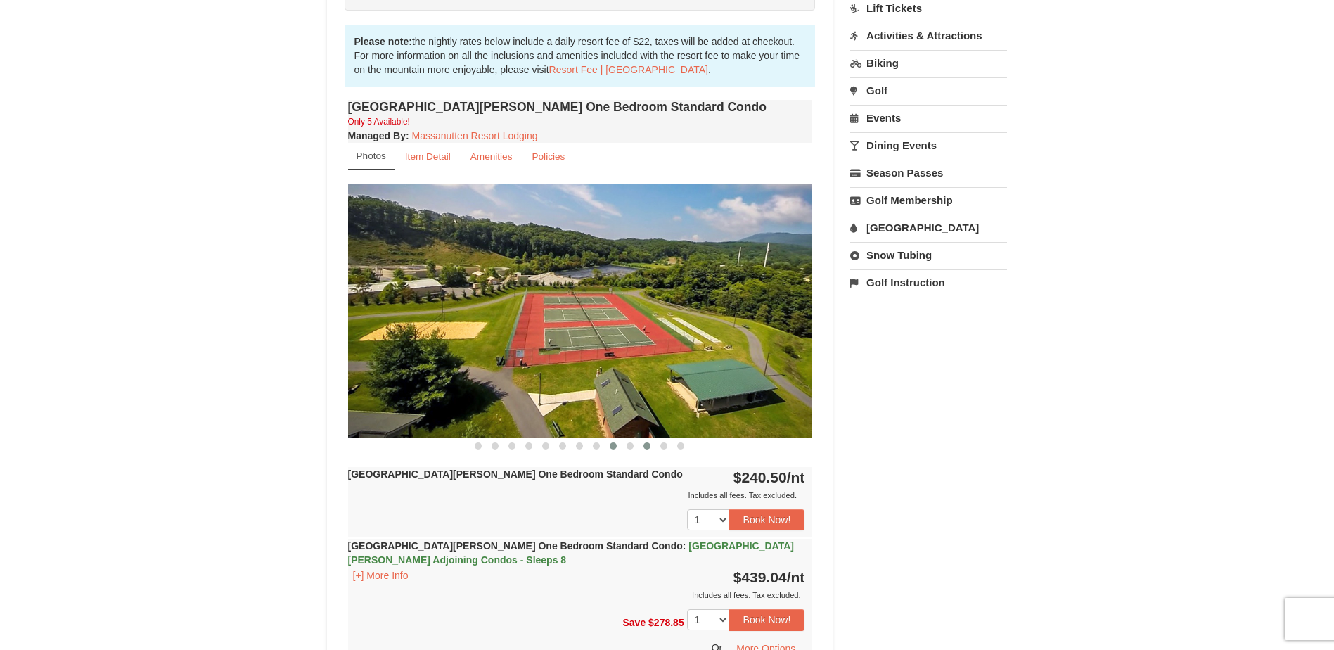
click at [641, 452] on button at bounding box center [646, 446] width 17 height 14
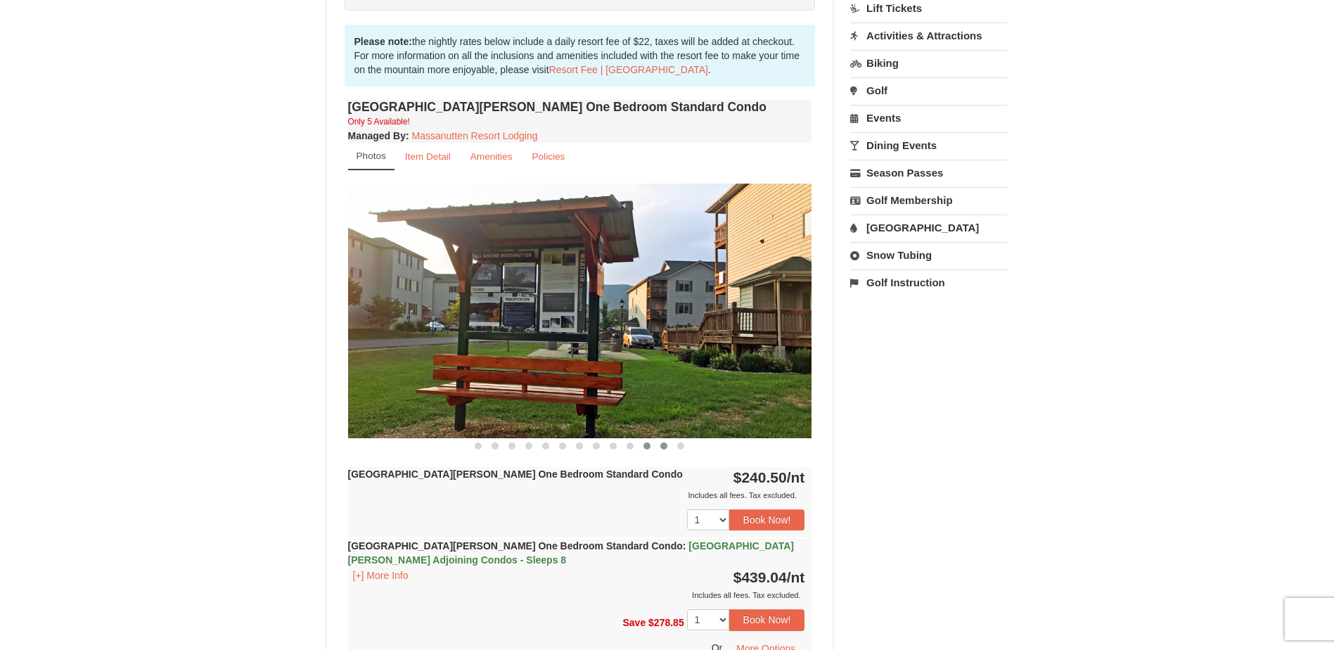
click at [667, 449] on button at bounding box center [663, 446] width 17 height 14
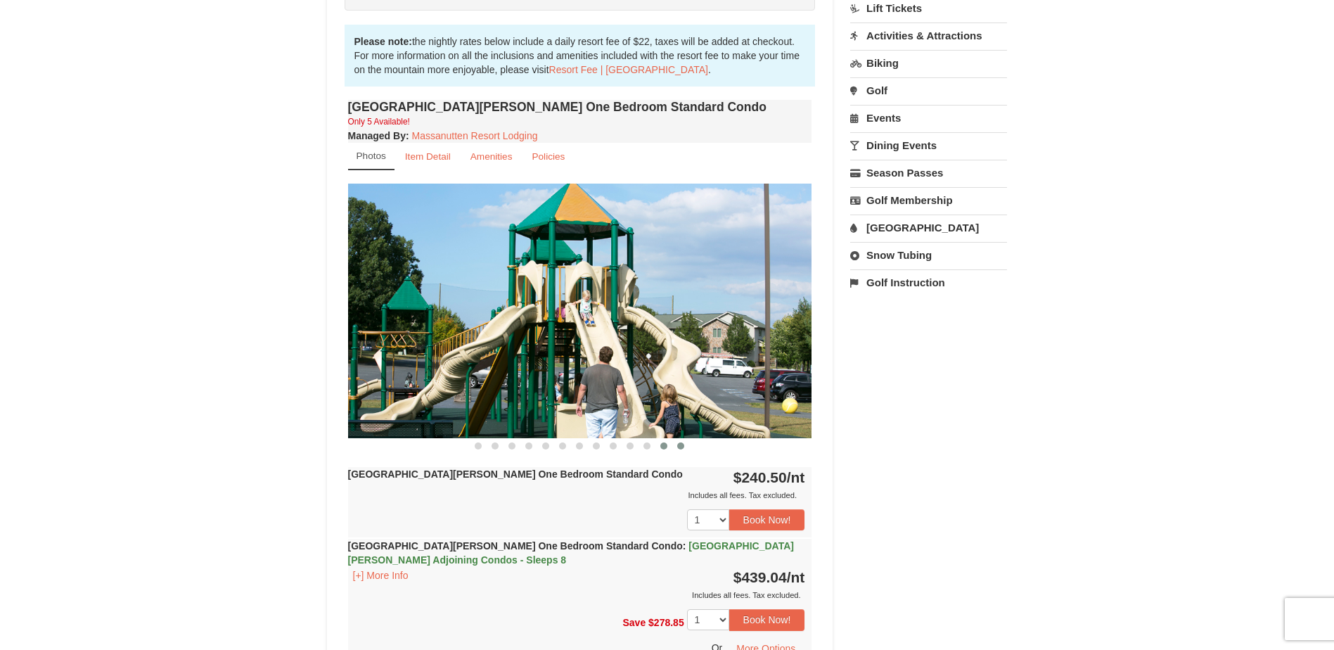
click at [680, 448] on span at bounding box center [680, 445] width 7 height 7
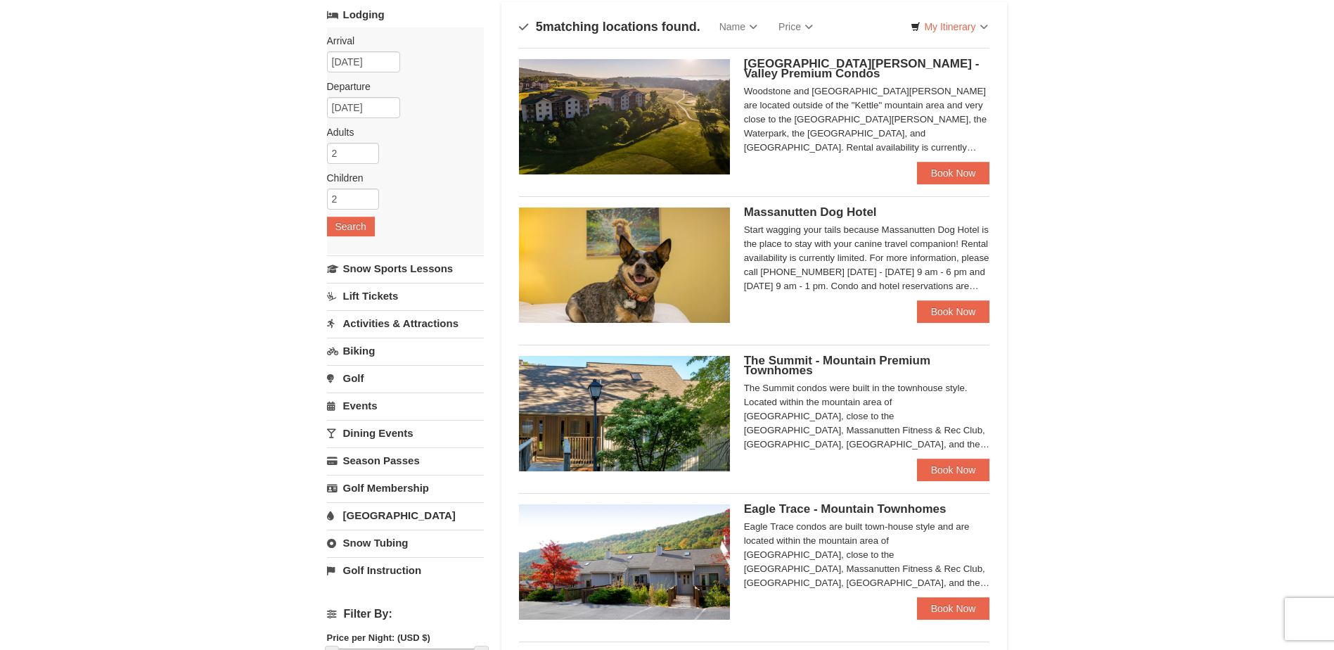
scroll to position [141, 0]
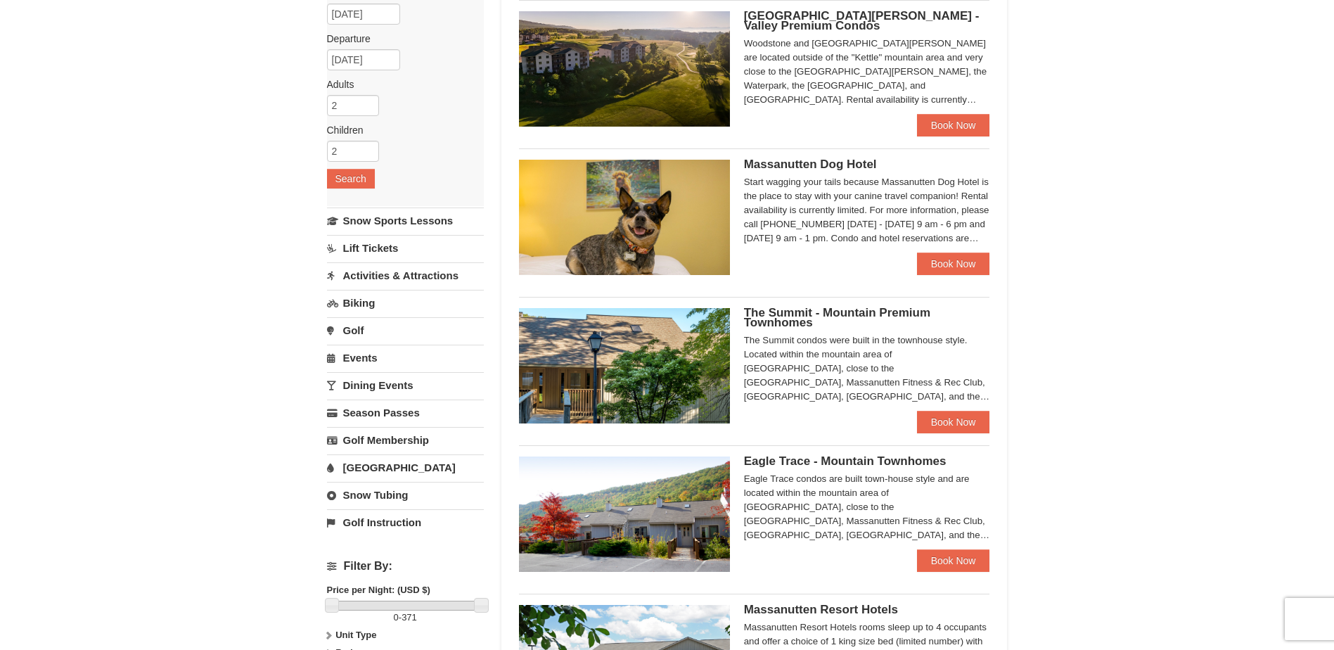
click at [846, 314] on span "The Summit - Mountain Premium Townhomes" at bounding box center [837, 317] width 186 height 23
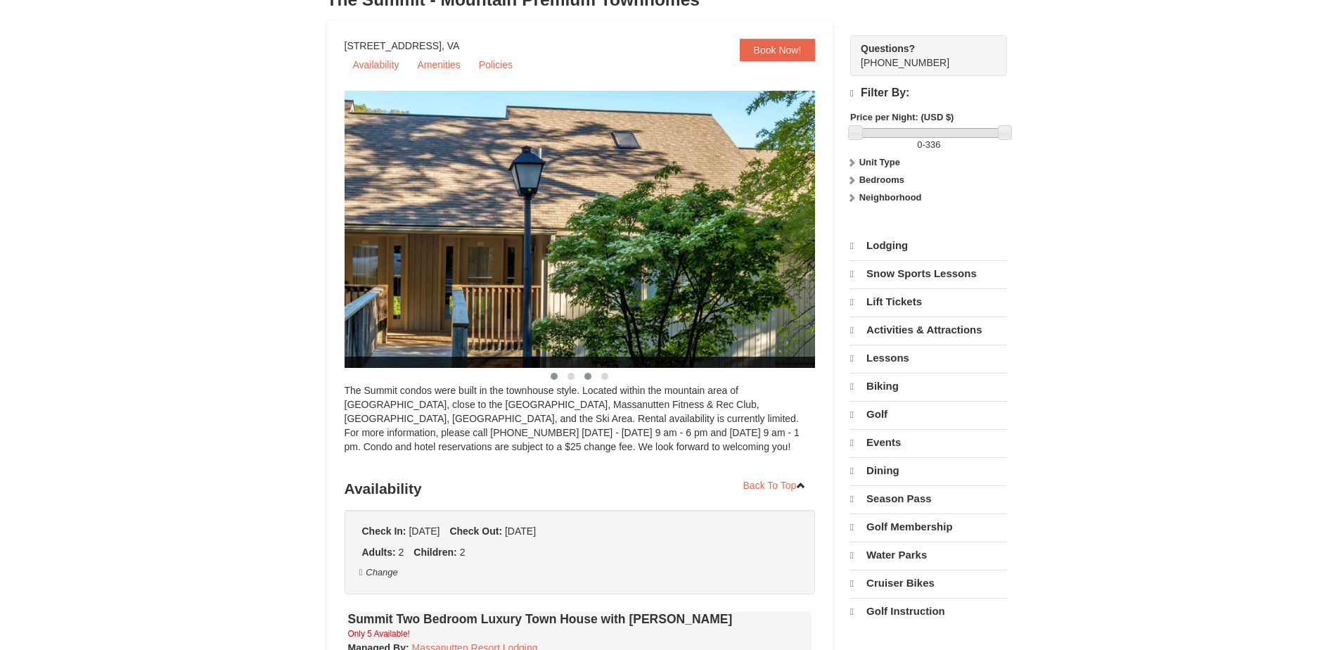
scroll to position [211, 0]
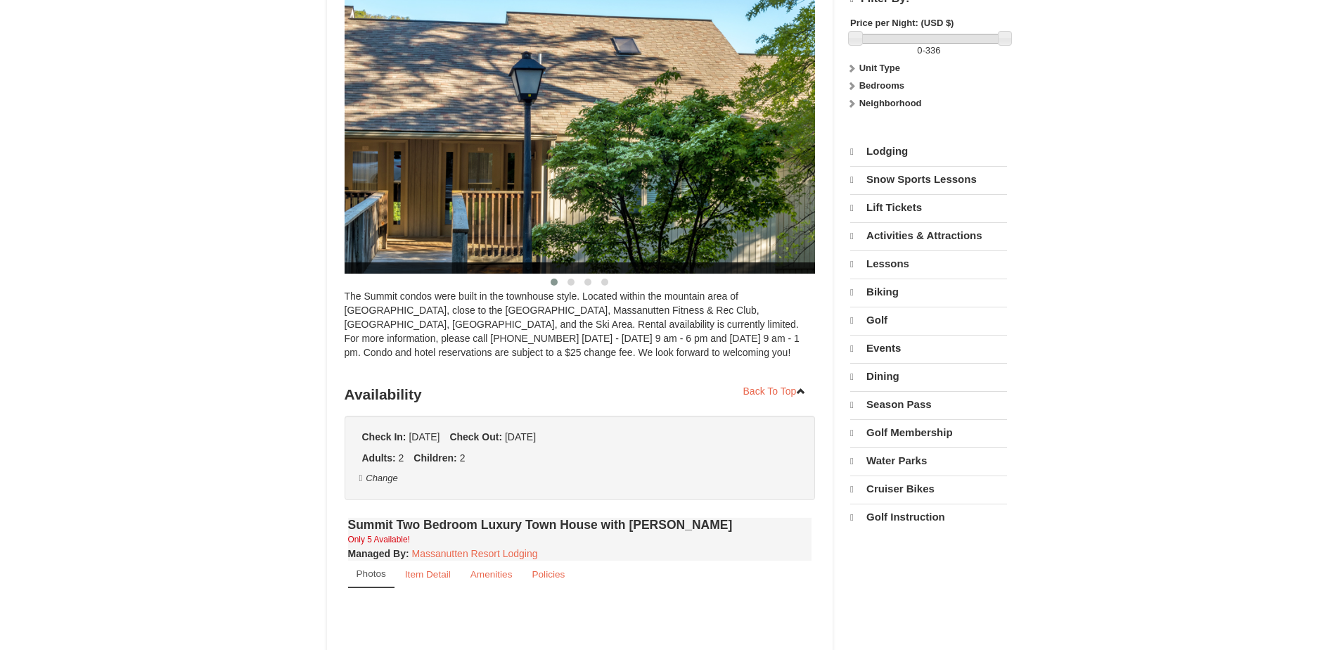
select select "10"
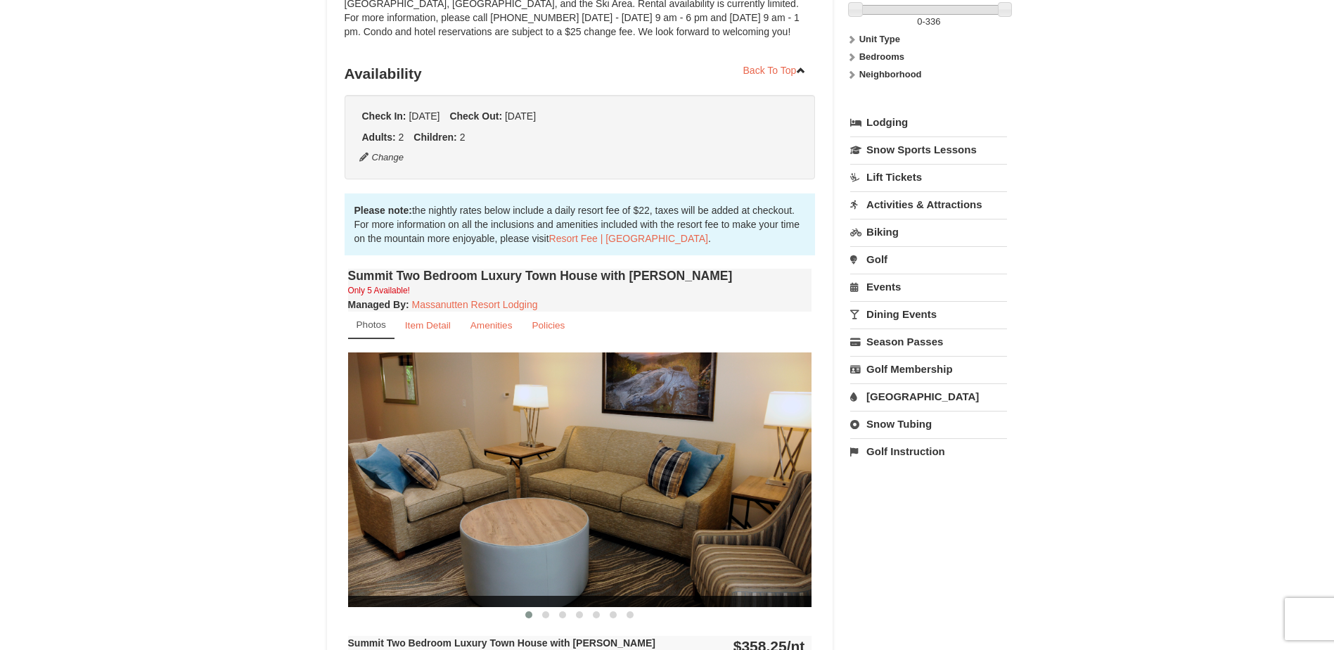
scroll to position [281, 0]
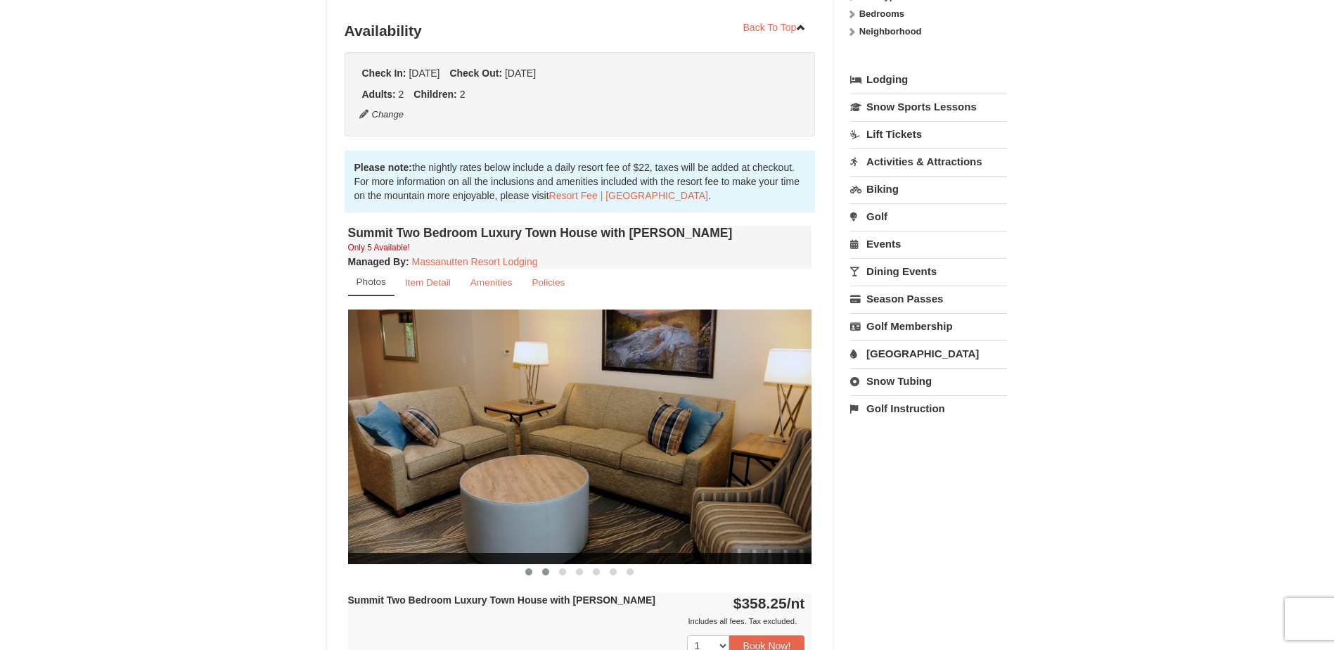
click at [545, 569] on span at bounding box center [545, 571] width 7 height 7
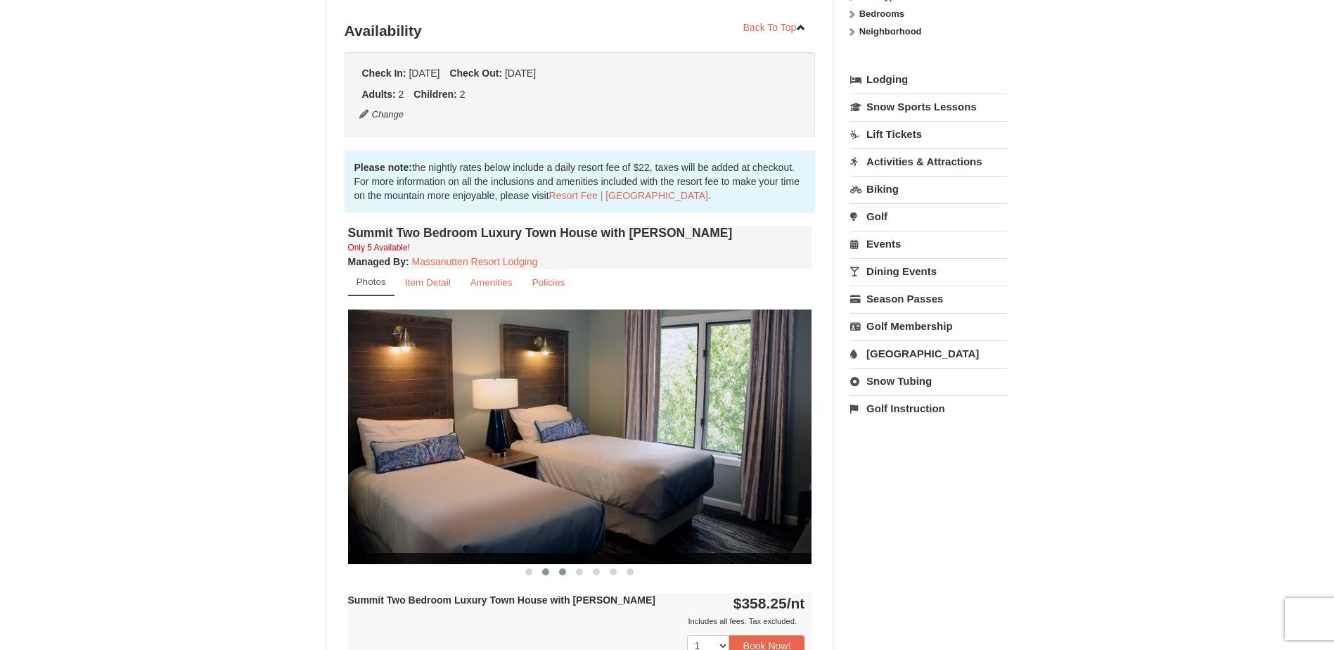
click at [569, 571] on button at bounding box center [562, 572] width 17 height 14
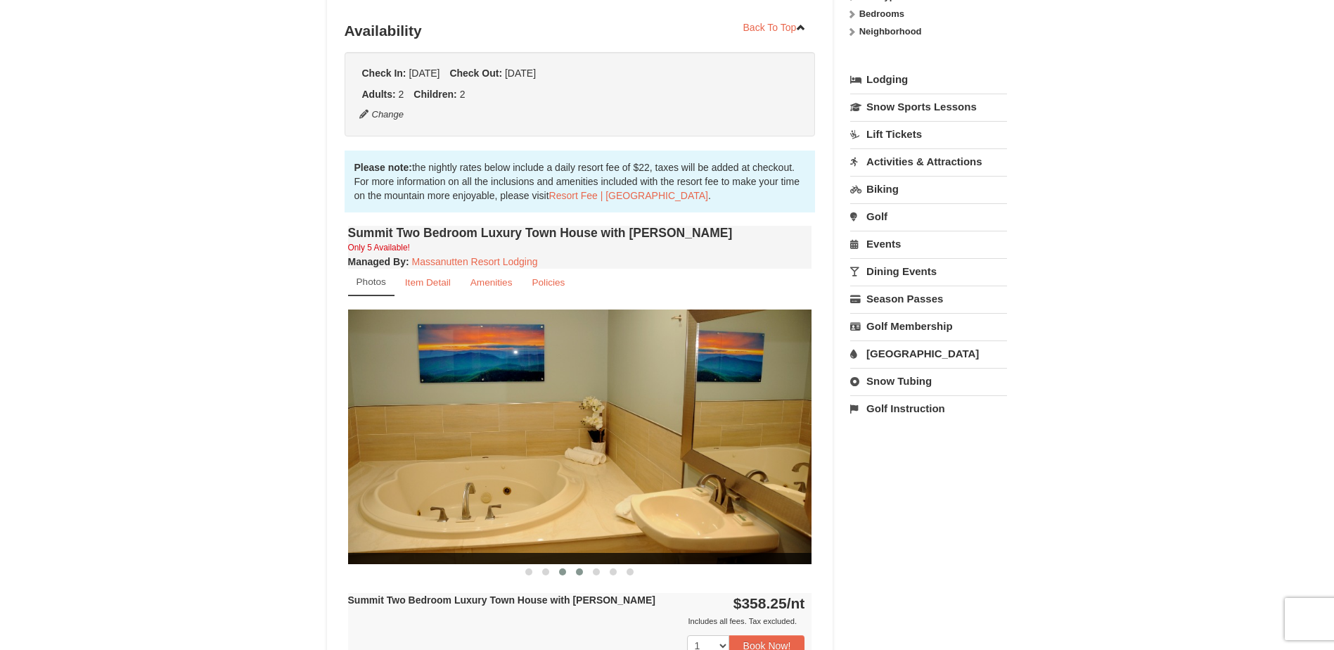
click at [581, 576] on button at bounding box center [579, 572] width 17 height 14
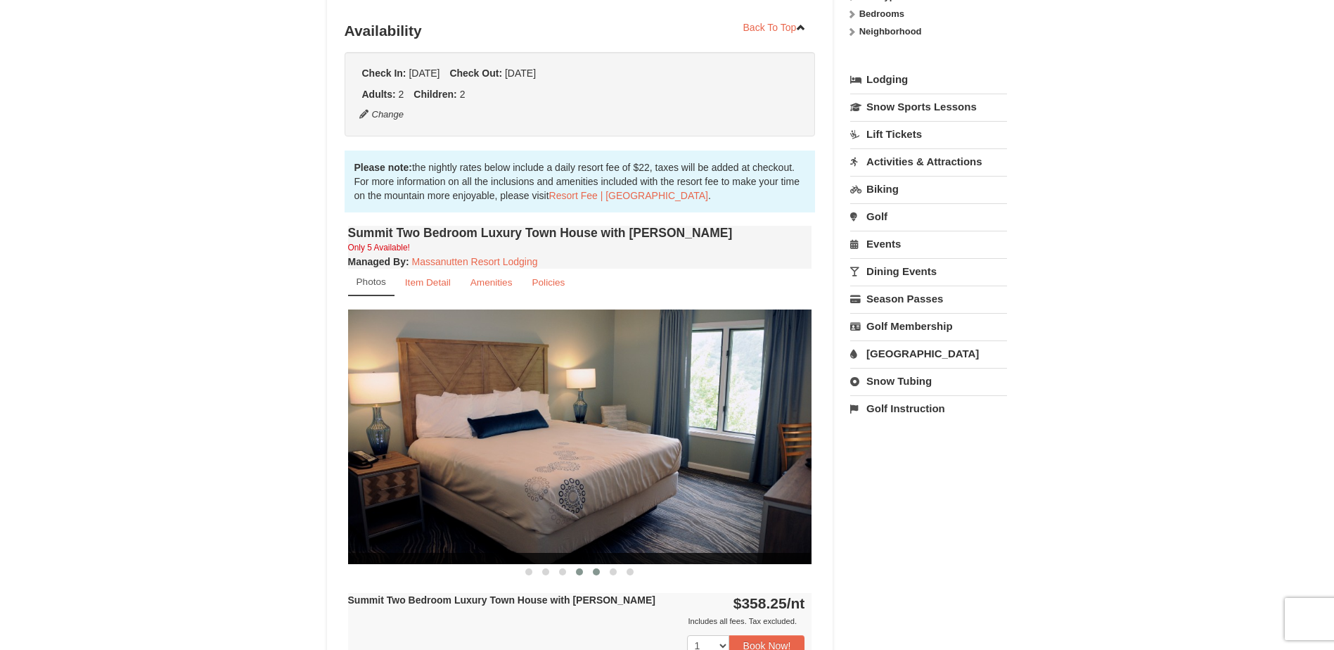
click at [593, 574] on span at bounding box center [596, 571] width 7 height 7
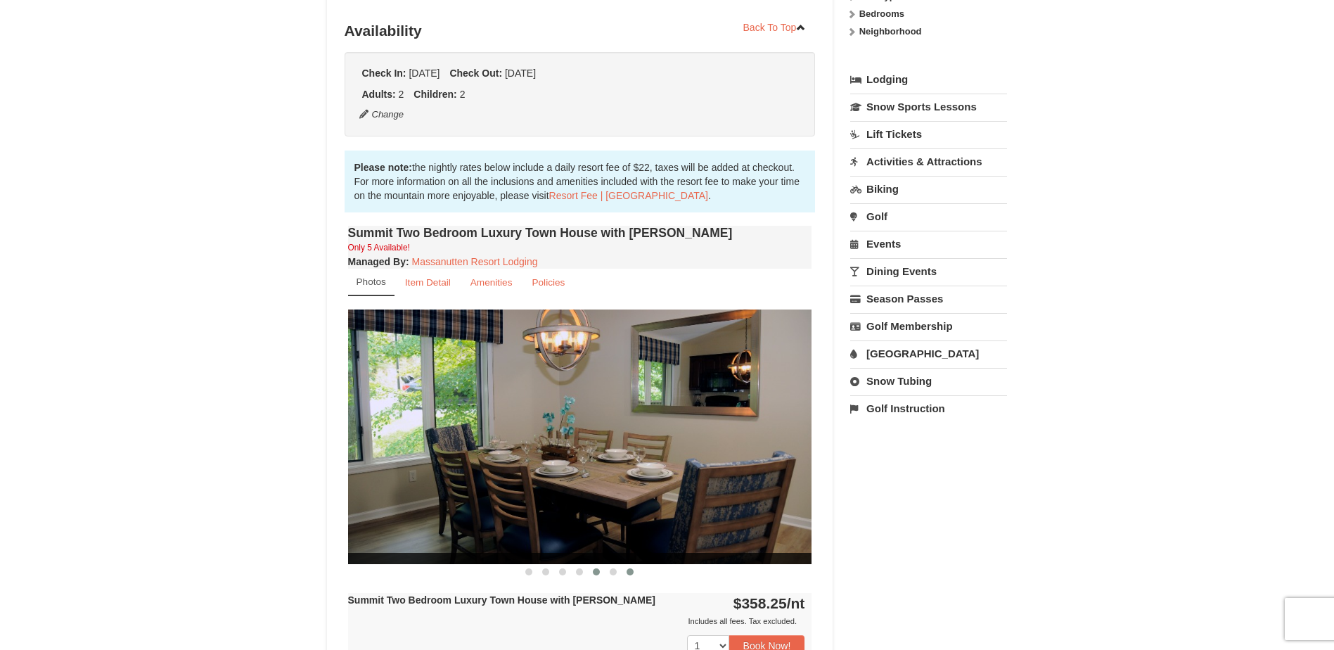
click at [627, 576] on button at bounding box center [630, 572] width 17 height 14
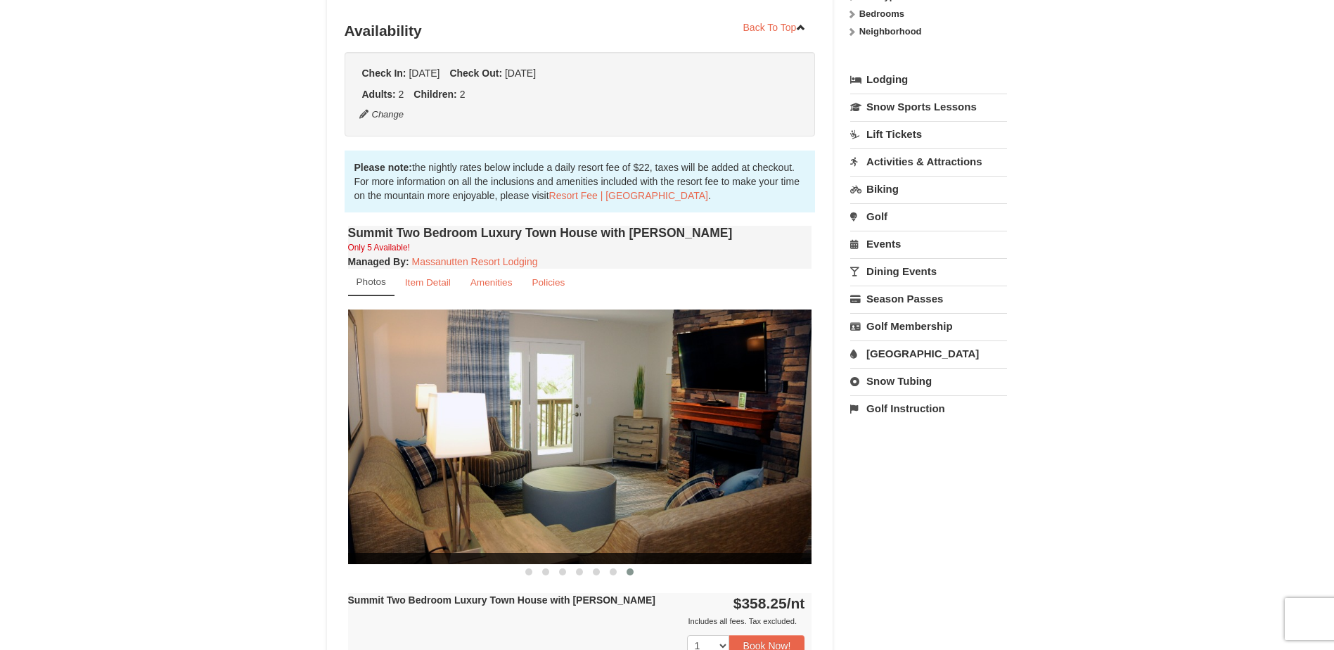
click at [624, 569] on button at bounding box center [630, 572] width 17 height 14
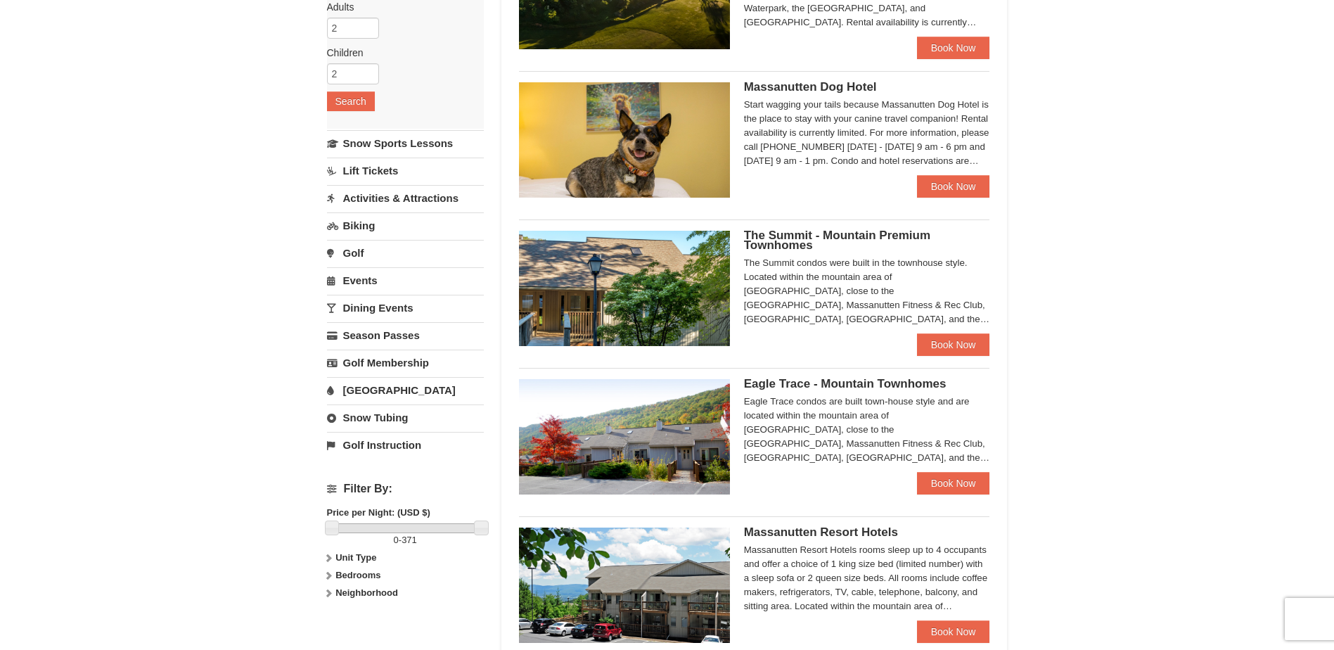
scroll to position [492, 0]
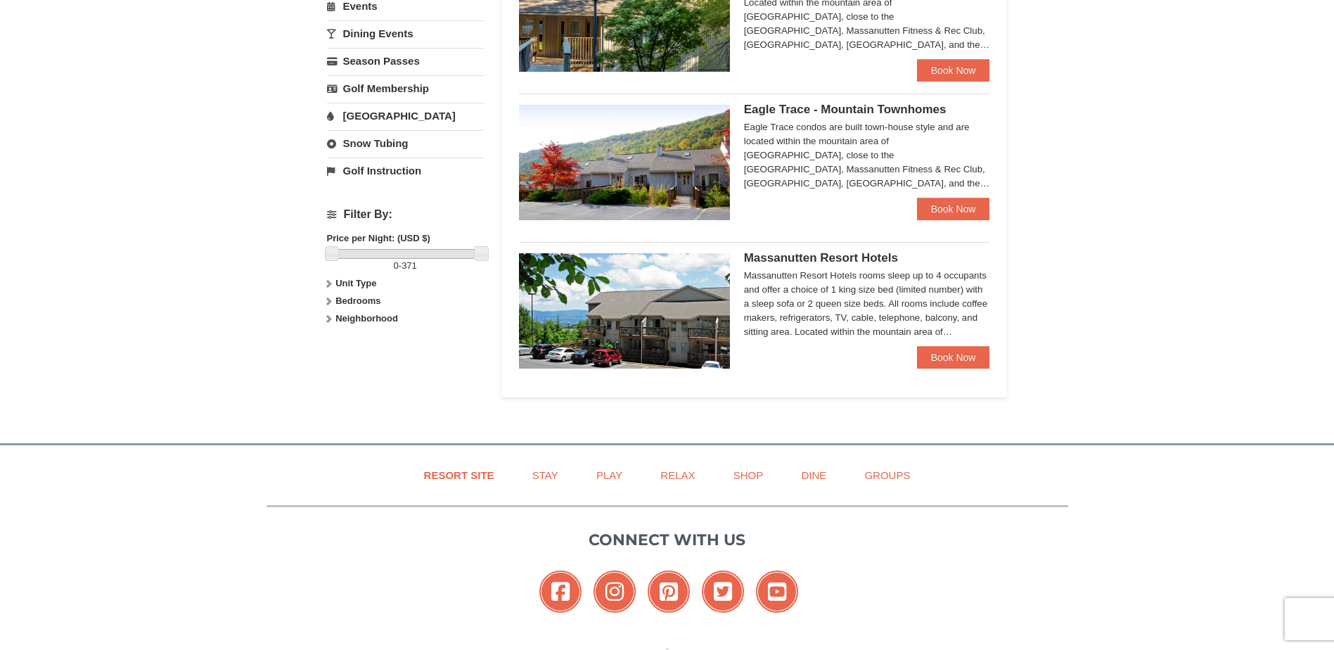
click at [848, 258] on span "Massanutten Resort Hotels" at bounding box center [821, 257] width 154 height 13
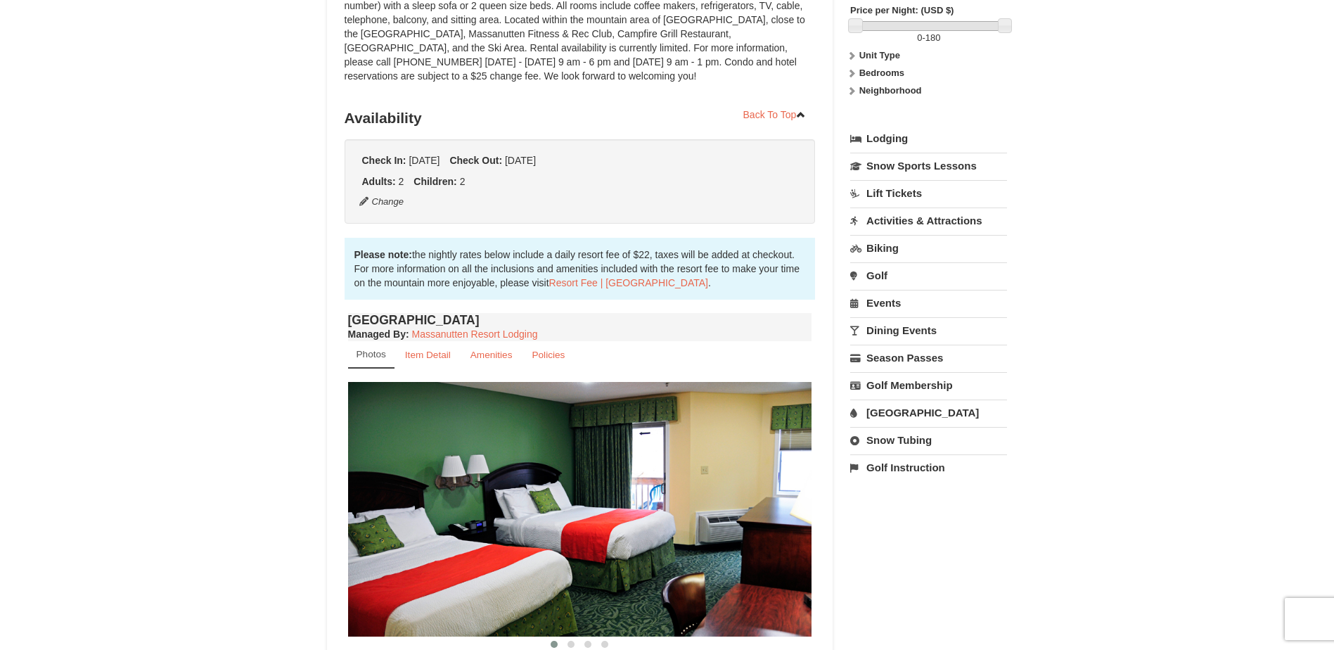
scroll to position [141, 0]
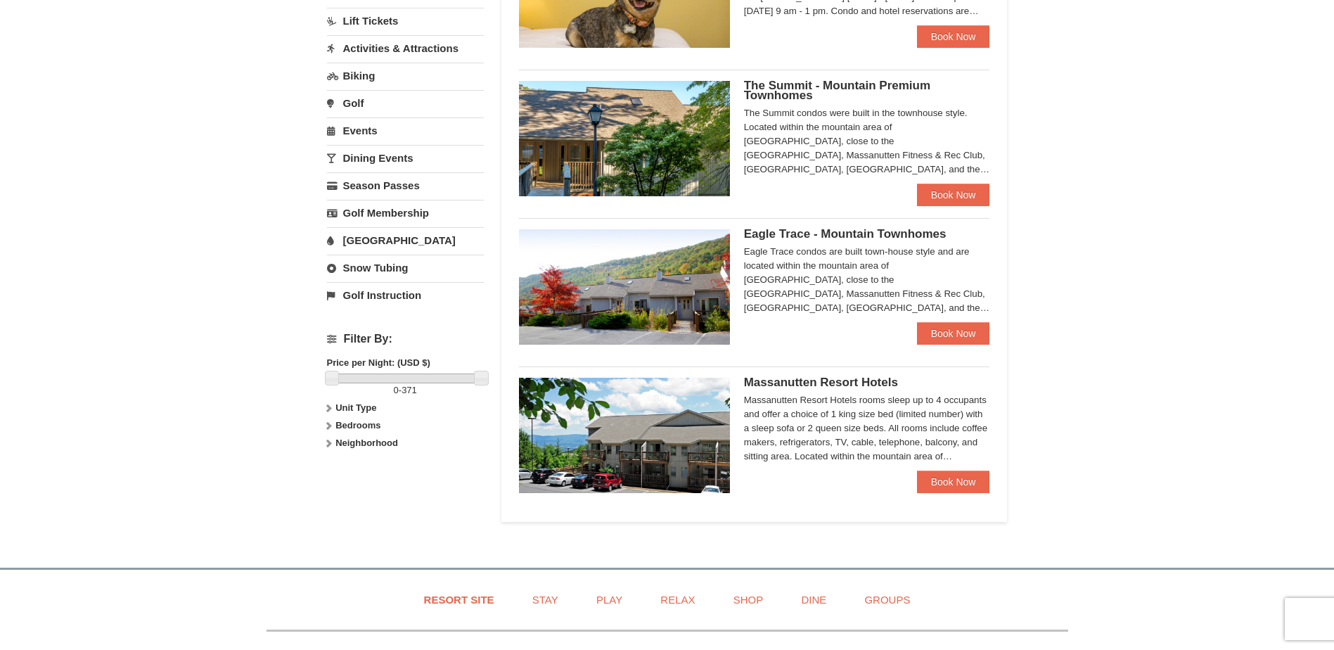
scroll to position [110, 0]
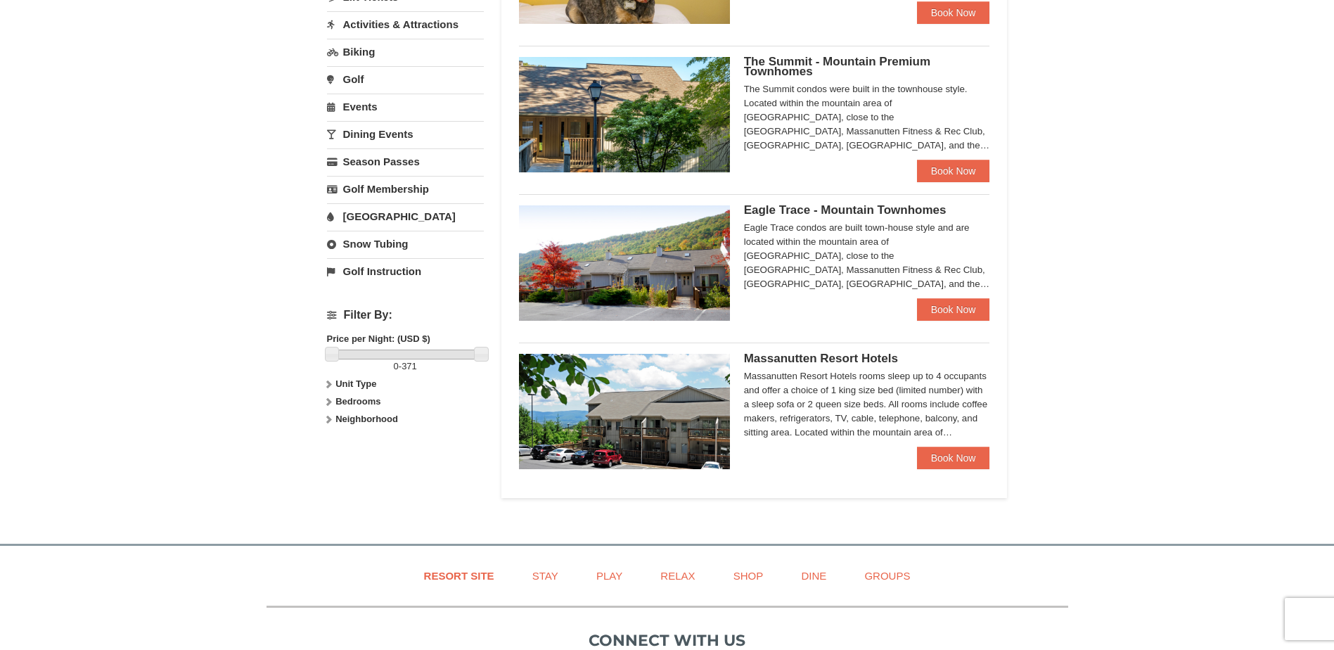
click at [378, 238] on link "Snow Tubing" at bounding box center [405, 244] width 157 height 26
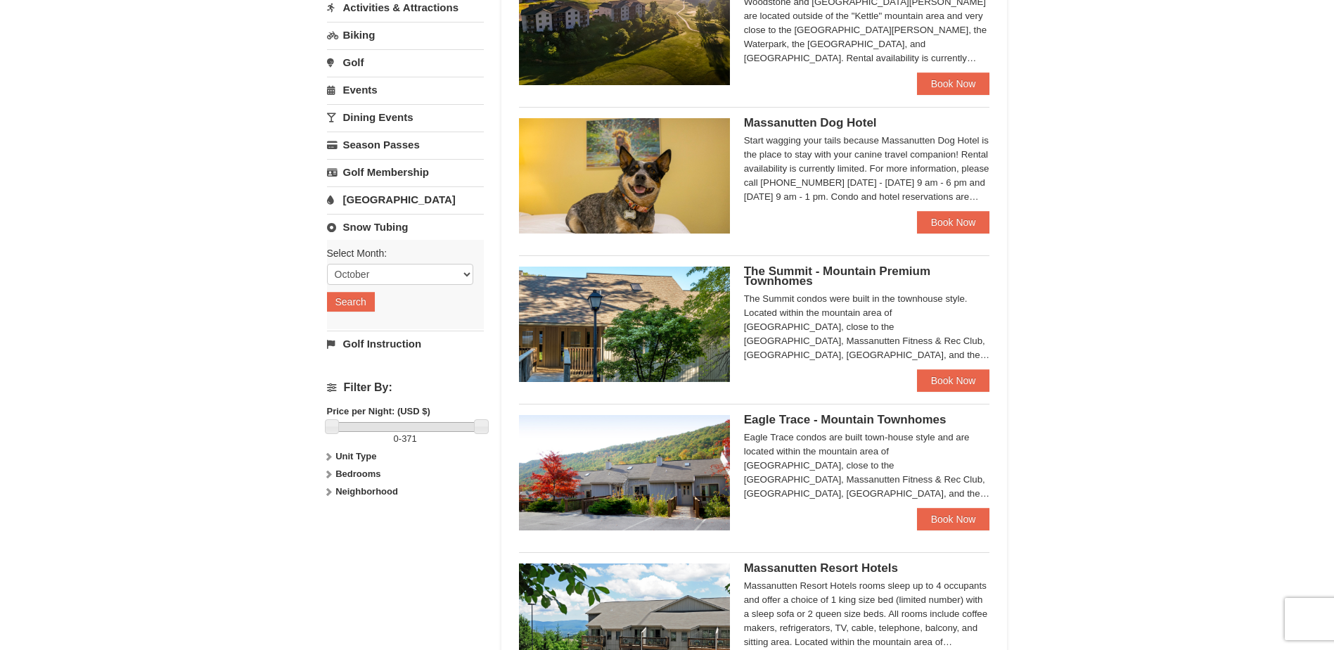
scroll to position [165, 0]
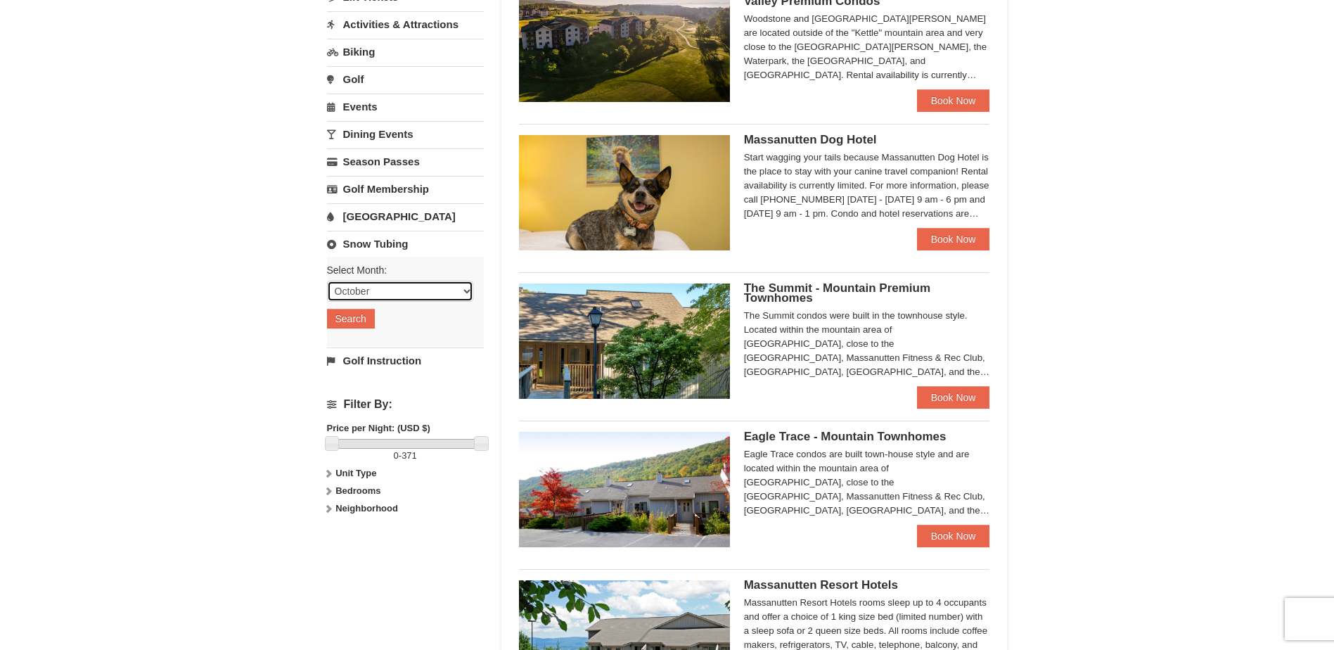
click at [439, 290] on select "October November December January February March April May June July August Sep…" at bounding box center [400, 291] width 146 height 21
select select "1"
click at [327, 281] on select "October November December January February March April May June July August Sep…" at bounding box center [400, 291] width 146 height 21
click at [348, 311] on button "Search" at bounding box center [351, 319] width 48 height 20
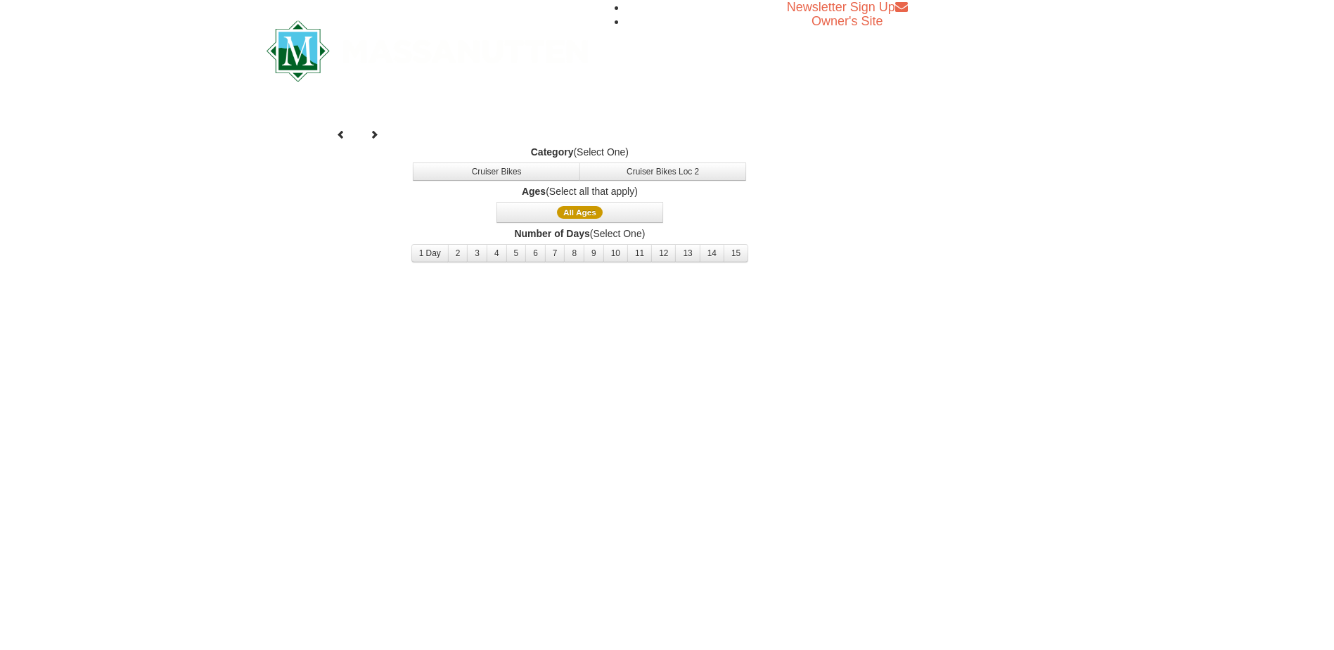
select select "1"
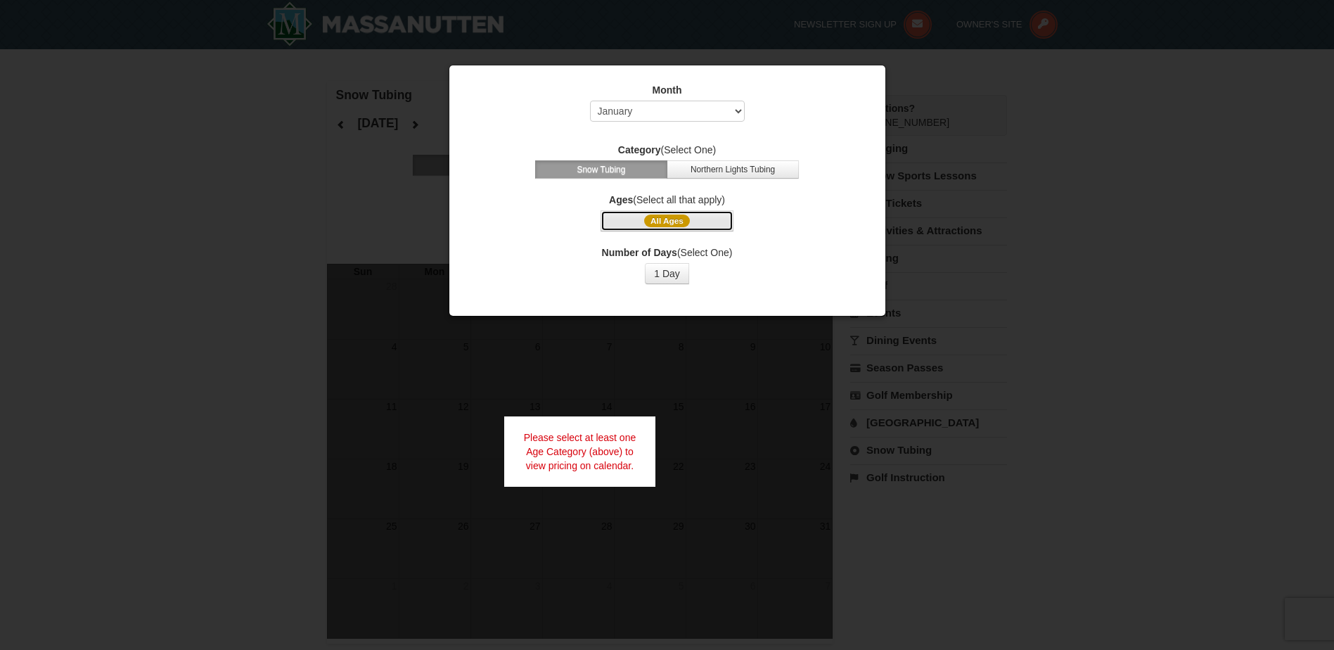
click at [667, 226] on span "All Ages" at bounding box center [667, 220] width 46 height 13
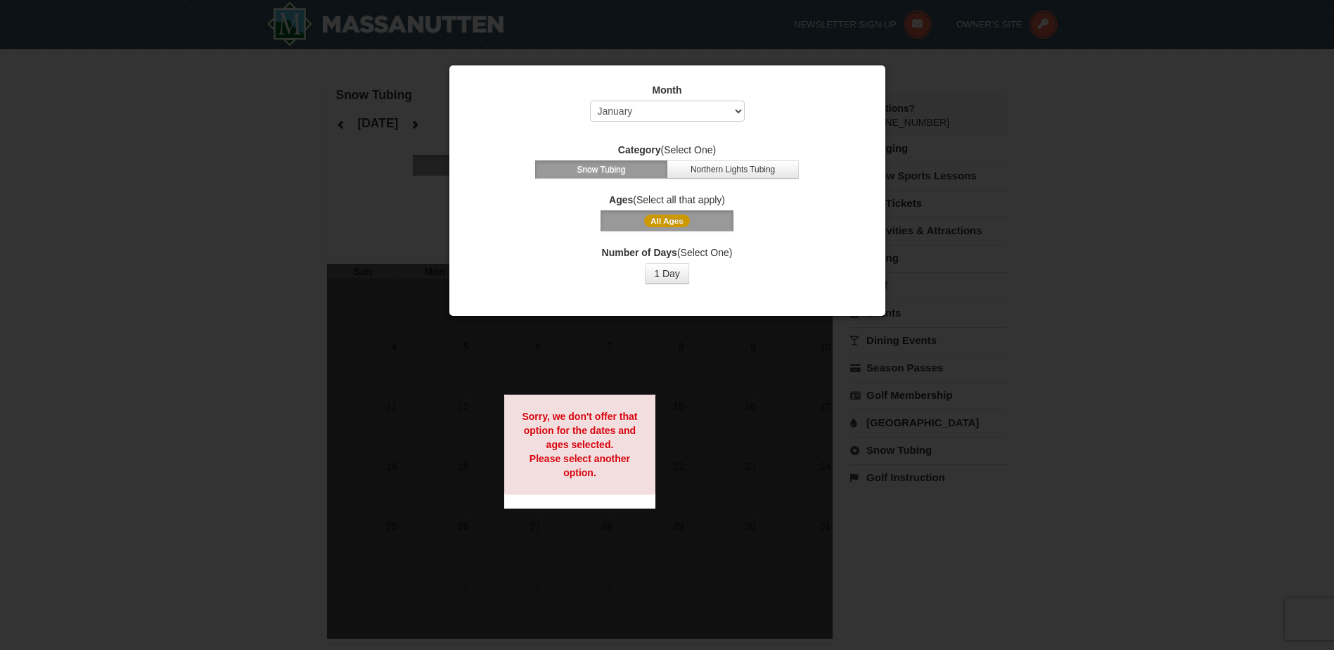
click at [667, 226] on span "All Ages" at bounding box center [667, 220] width 46 height 13
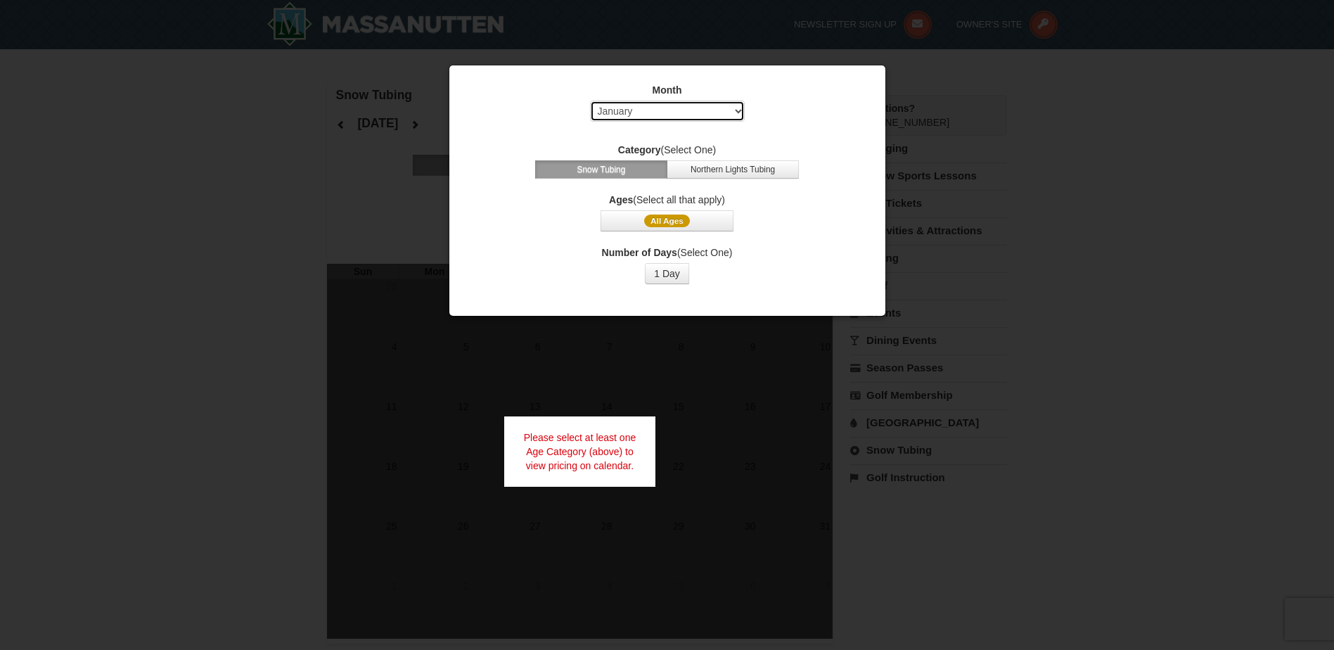
click at [648, 119] on select "Select October November December January February March April May June July Aug…" at bounding box center [667, 111] width 155 height 21
click at [660, 275] on button "1 Day" at bounding box center [667, 273] width 44 height 21
click at [660, 224] on span "All Ages" at bounding box center [667, 220] width 46 height 13
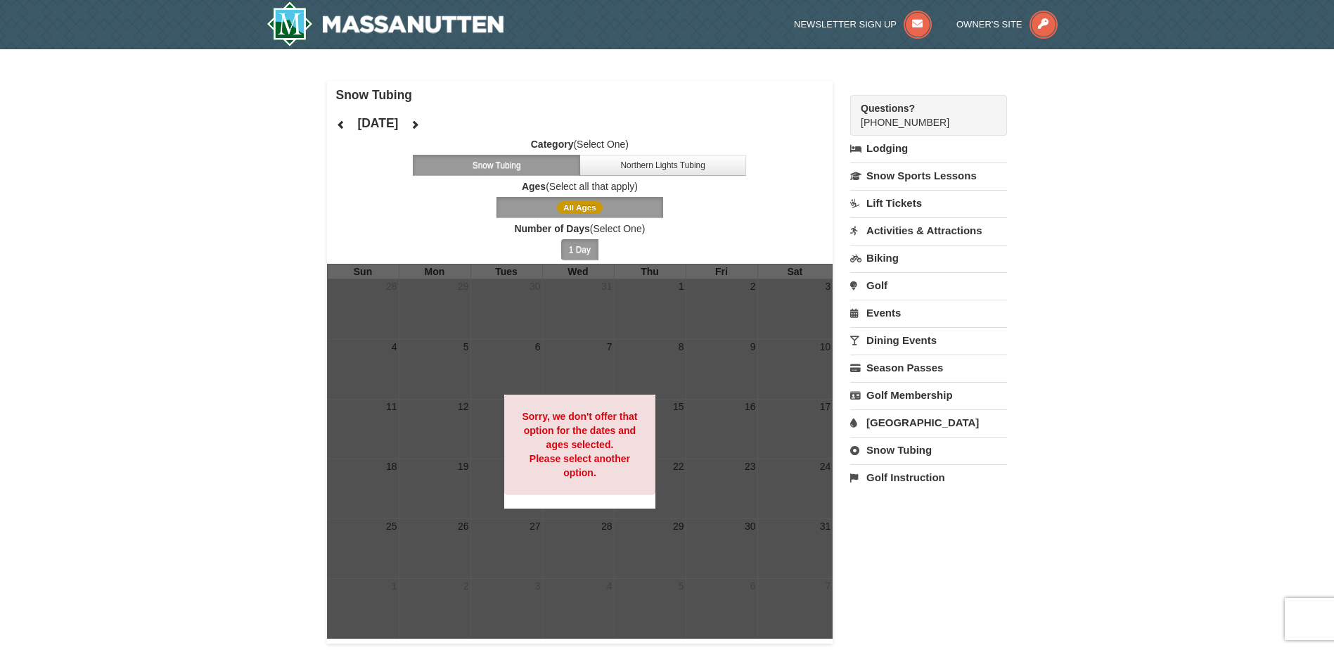
click at [624, 208] on button "All Ages" at bounding box center [579, 207] width 167 height 21
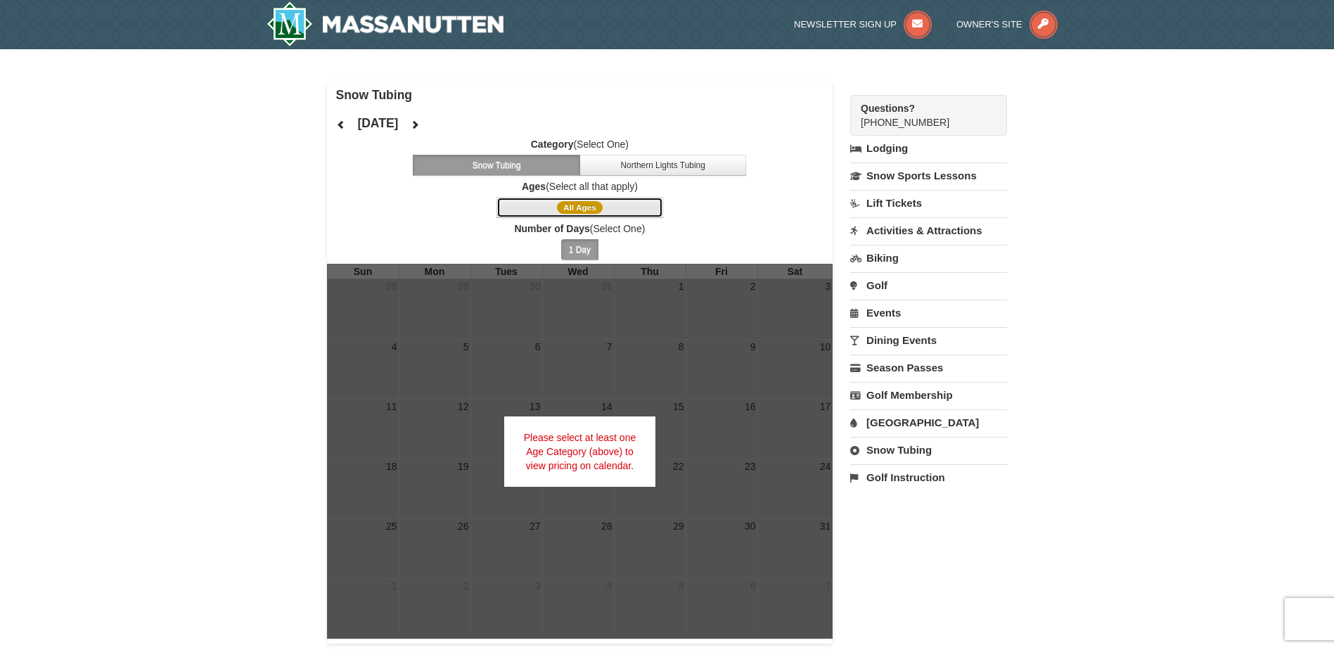
drag, startPoint x: 574, startPoint y: 197, endPoint x: 579, endPoint y: 205, distance: 9.2
click at [579, 203] on button "All Ages" at bounding box center [579, 207] width 167 height 21
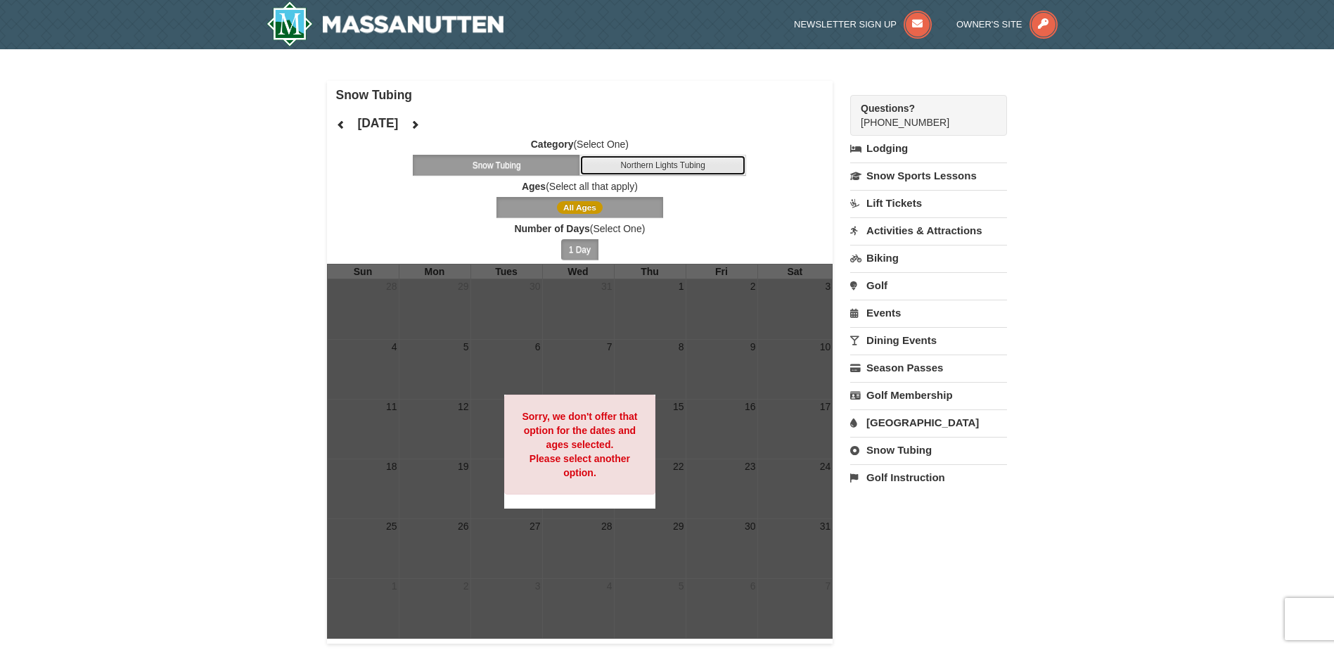
click at [657, 165] on button "Northern Lights Tubing" at bounding box center [662, 165] width 167 height 21
